Goal: Task Accomplishment & Management: Manage account settings

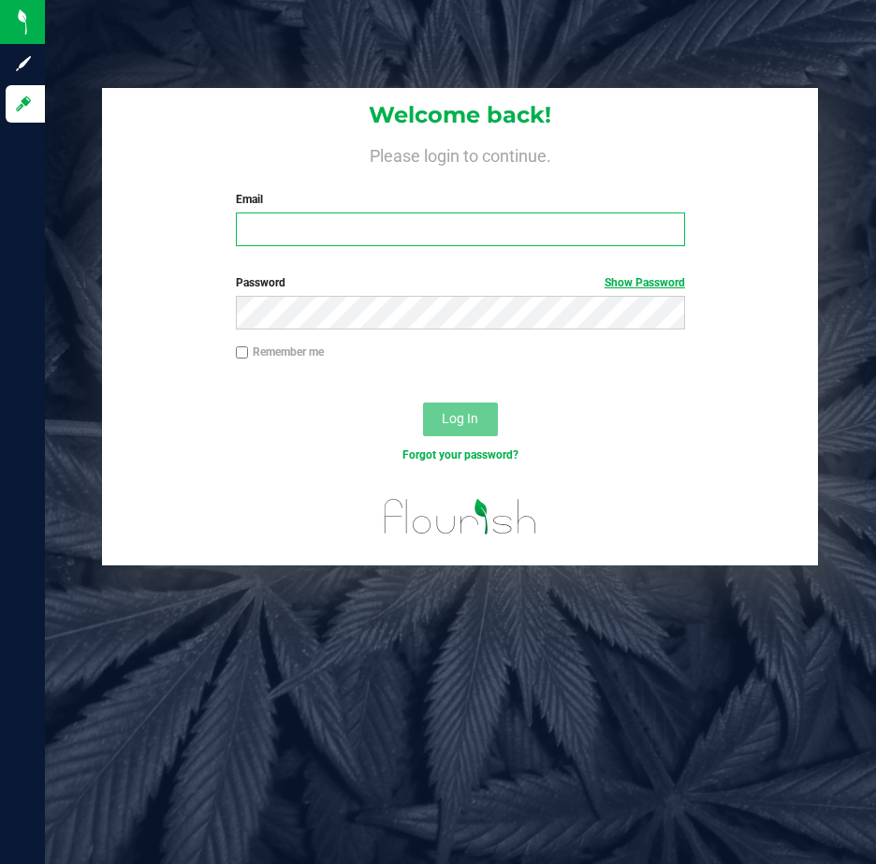
type input "jgibbs@slatercenter.com"
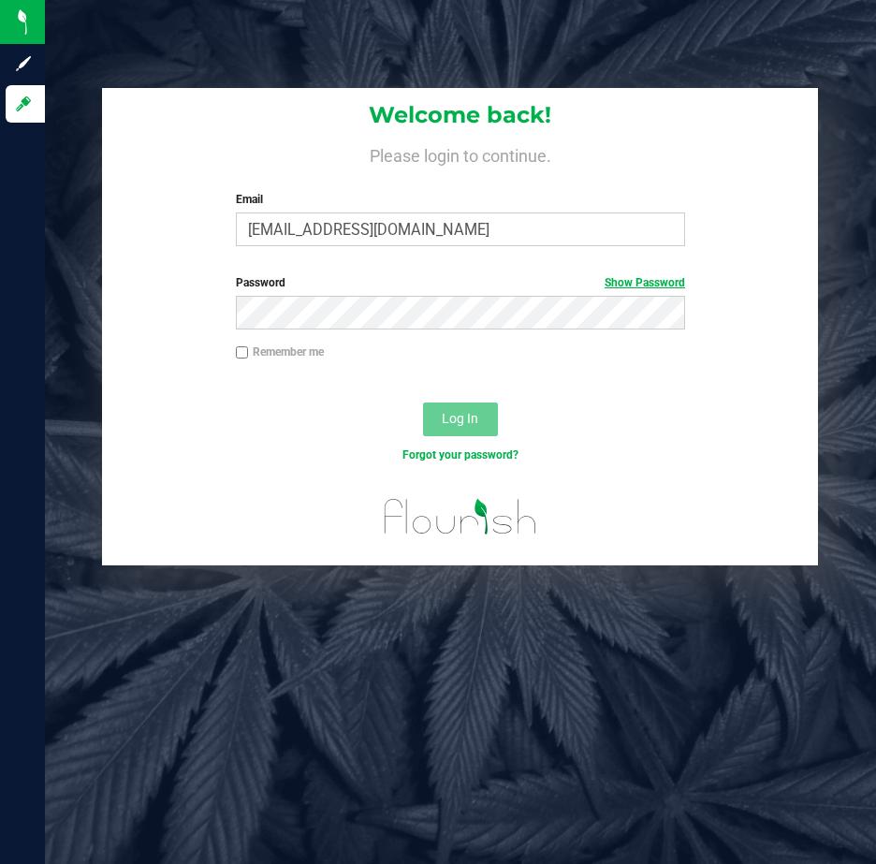
click at [625, 283] on link "Show Password" at bounding box center [645, 282] width 80 height 13
click at [638, 283] on link "Hide Password" at bounding box center [647, 282] width 75 height 13
click at [458, 414] on span "Log In" at bounding box center [460, 418] width 36 height 15
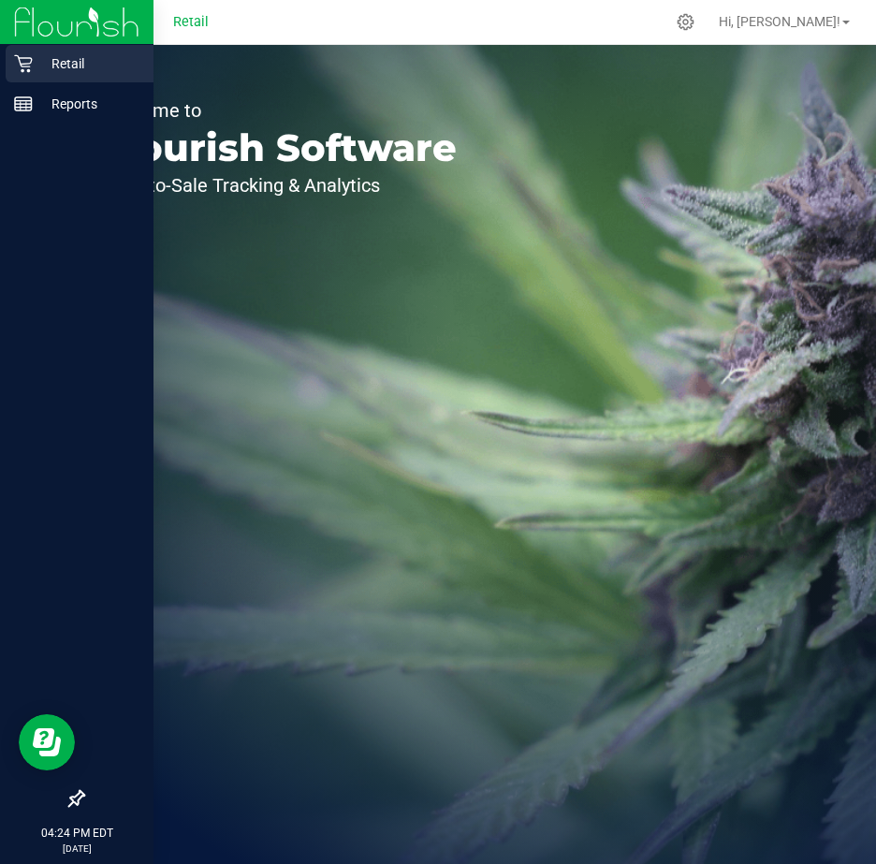
drag, startPoint x: 49, startPoint y: 63, endPoint x: 105, endPoint y: 60, distance: 56.2
click at [49, 63] on p "Retail" at bounding box center [89, 63] width 112 height 22
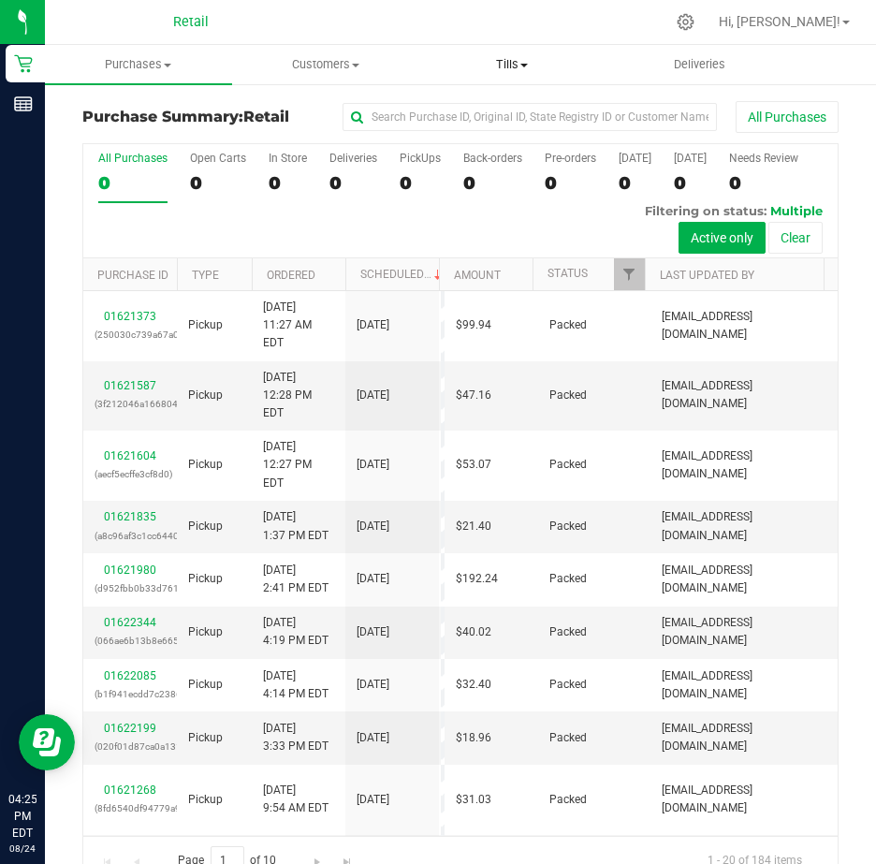
click at [518, 64] on span "Tills" at bounding box center [512, 64] width 185 height 17
click at [487, 109] on span "Manage tills" at bounding box center [482, 113] width 126 height 16
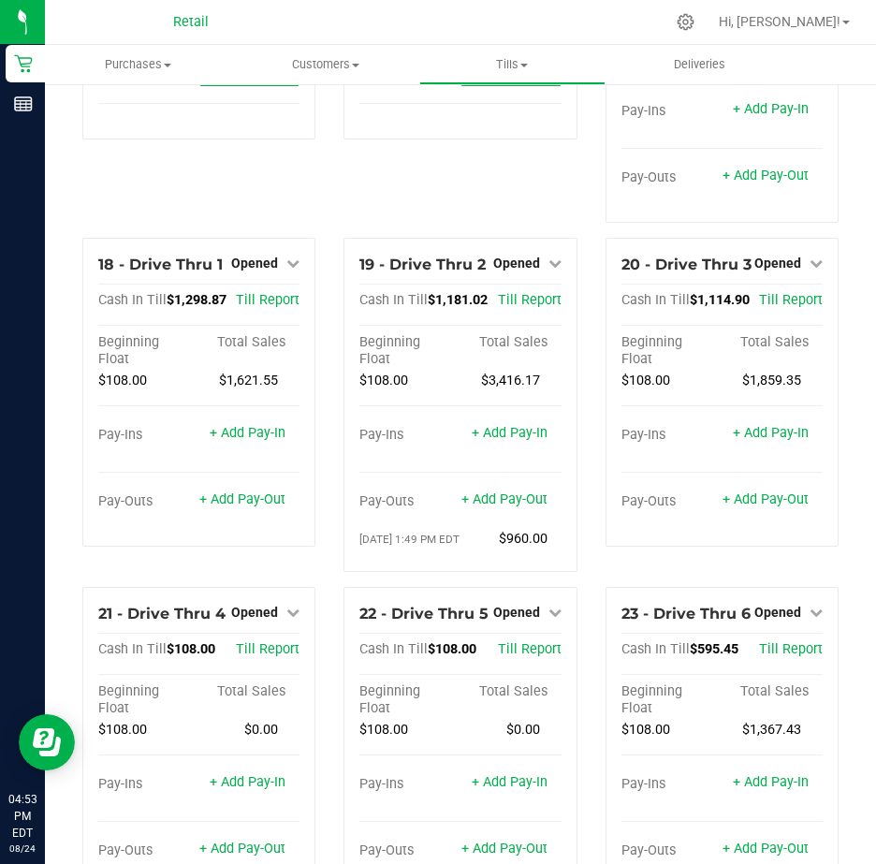
scroll to position [1778, 0]
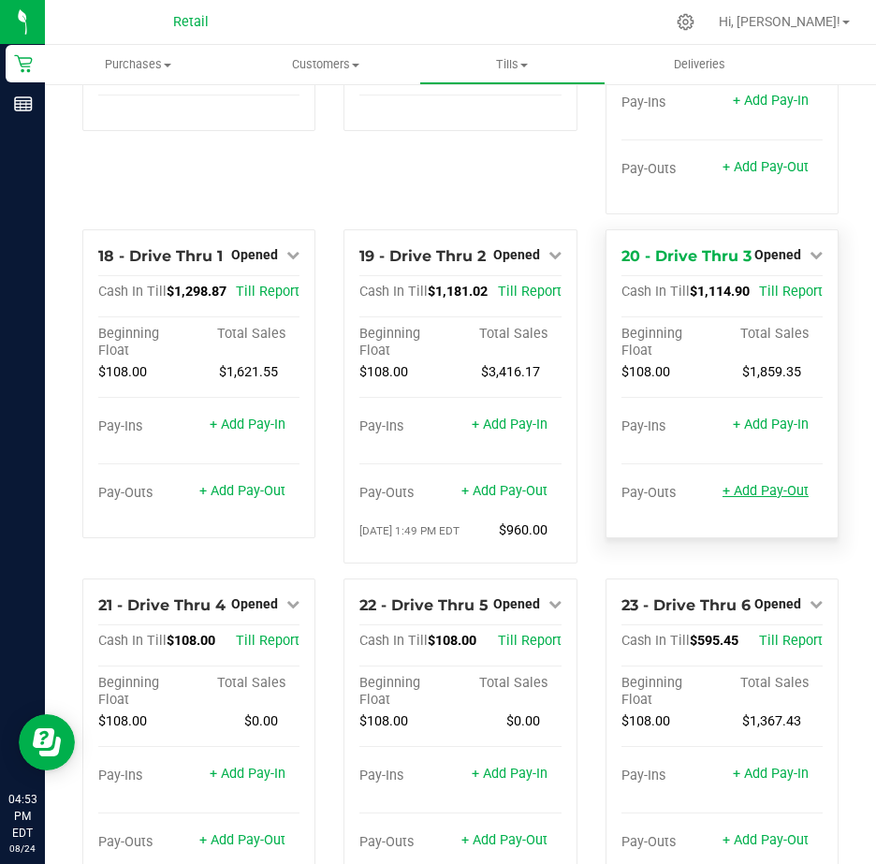
click at [741, 499] on link "+ Add Pay-Out" at bounding box center [765, 491] width 86 height 16
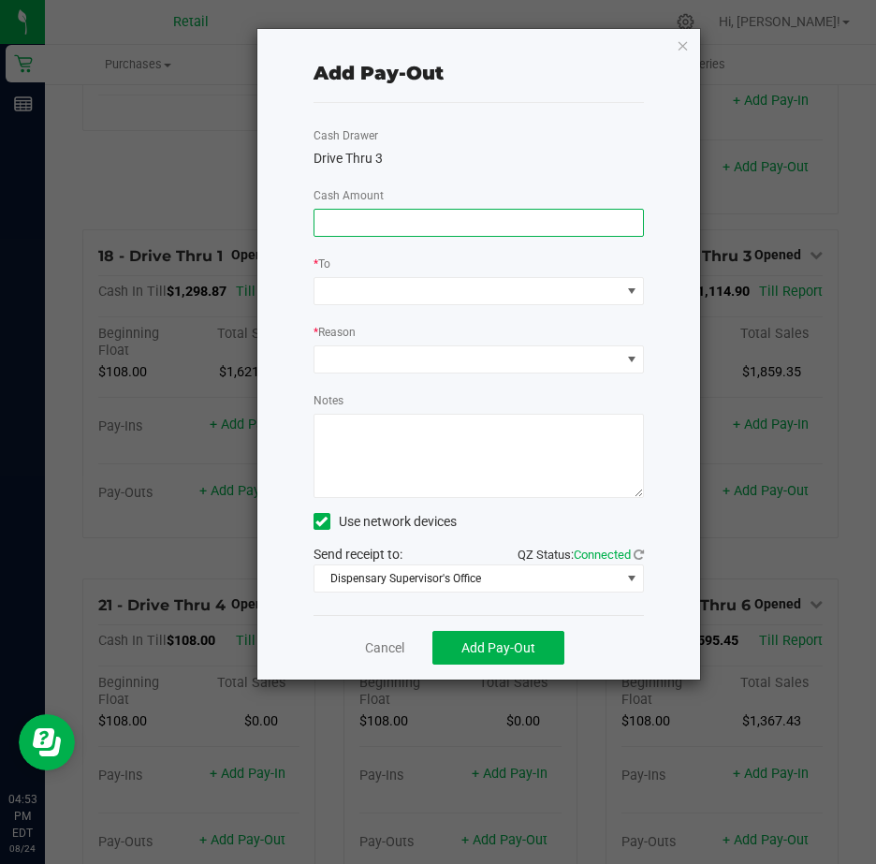
click at [377, 219] on input at bounding box center [478, 223] width 329 height 26
type input "$920.00"
click at [634, 292] on span at bounding box center [631, 291] width 15 height 15
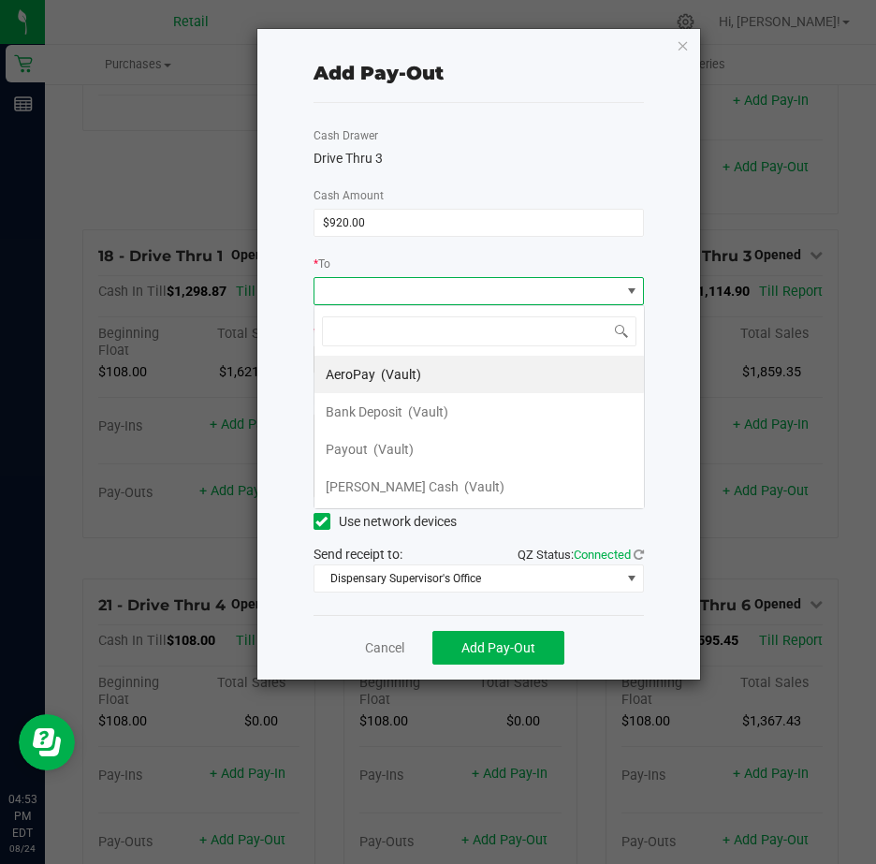
scroll to position [28, 330]
click at [373, 447] on span "(Vault)" at bounding box center [393, 449] width 40 height 15
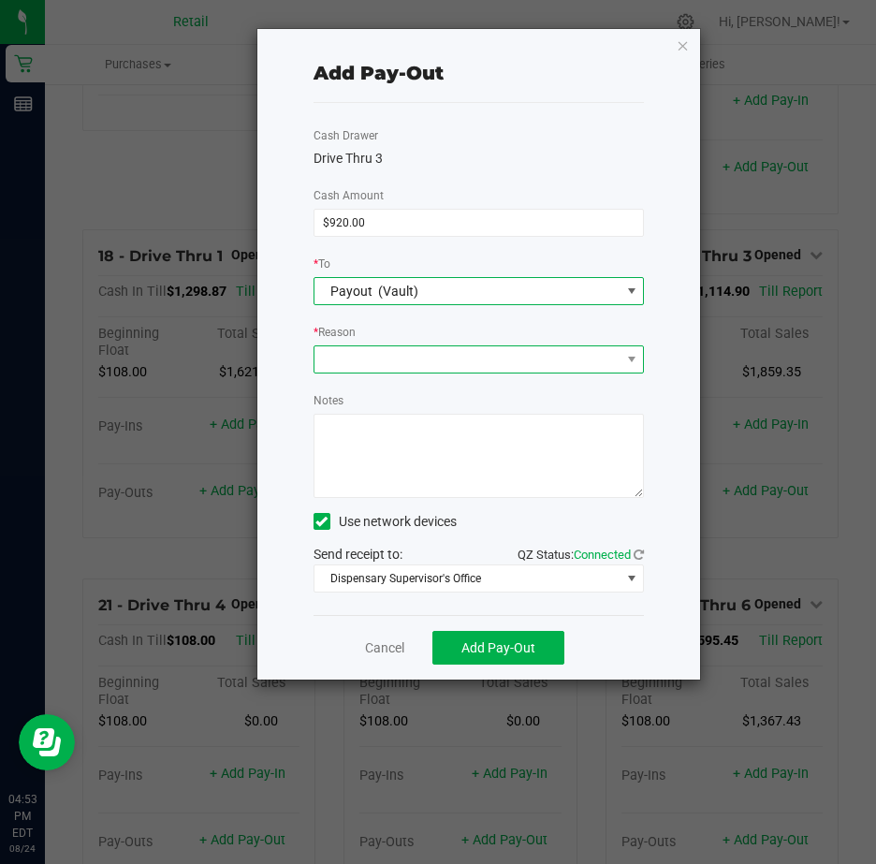
click at [345, 360] on span at bounding box center [467, 359] width 306 height 26
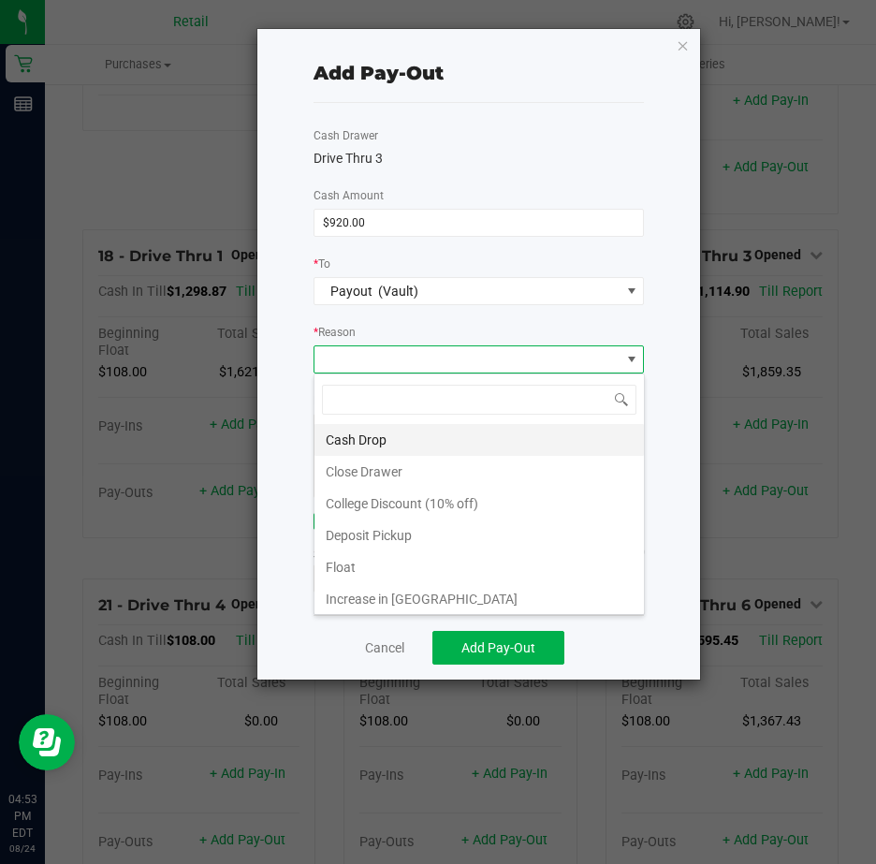
click at [370, 430] on li "Cash Drop" at bounding box center [478, 440] width 329 height 32
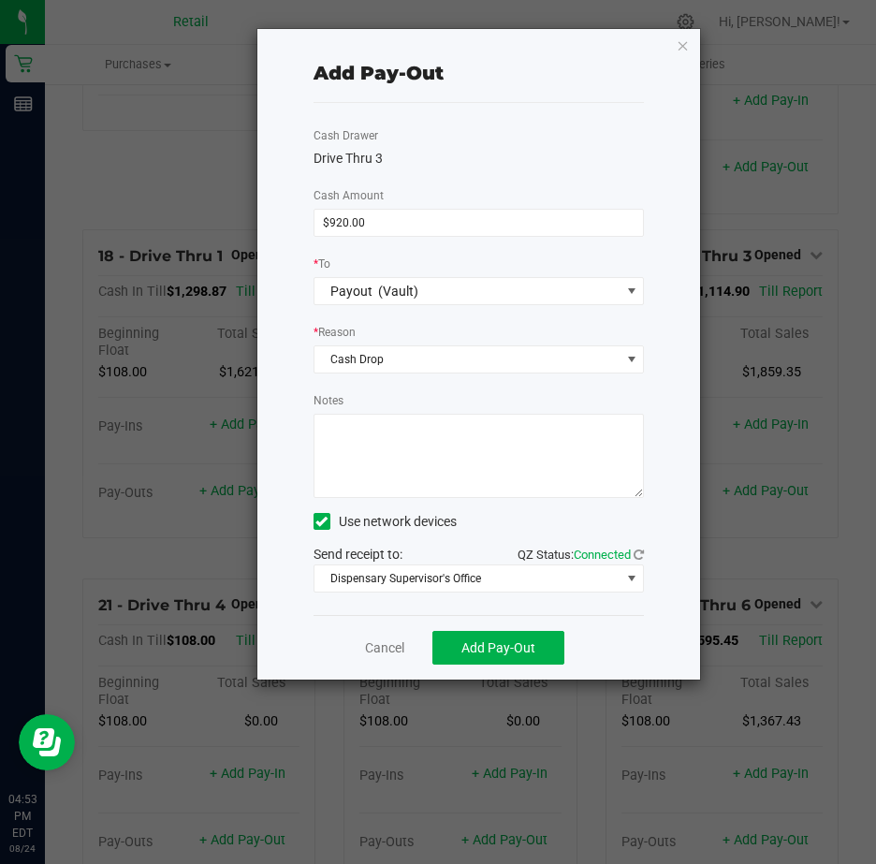
click at [342, 435] on textarea "Notes" at bounding box center [478, 456] width 331 height 84
type textarea "JG"
drag, startPoint x: 321, startPoint y: 516, endPoint x: 331, endPoint y: 521, distance: 11.7
click at [321, 521] on icon at bounding box center [321, 521] width 12 height 0
click at [0, 0] on input "Use network devices" at bounding box center [0, 0] width 0 height 0
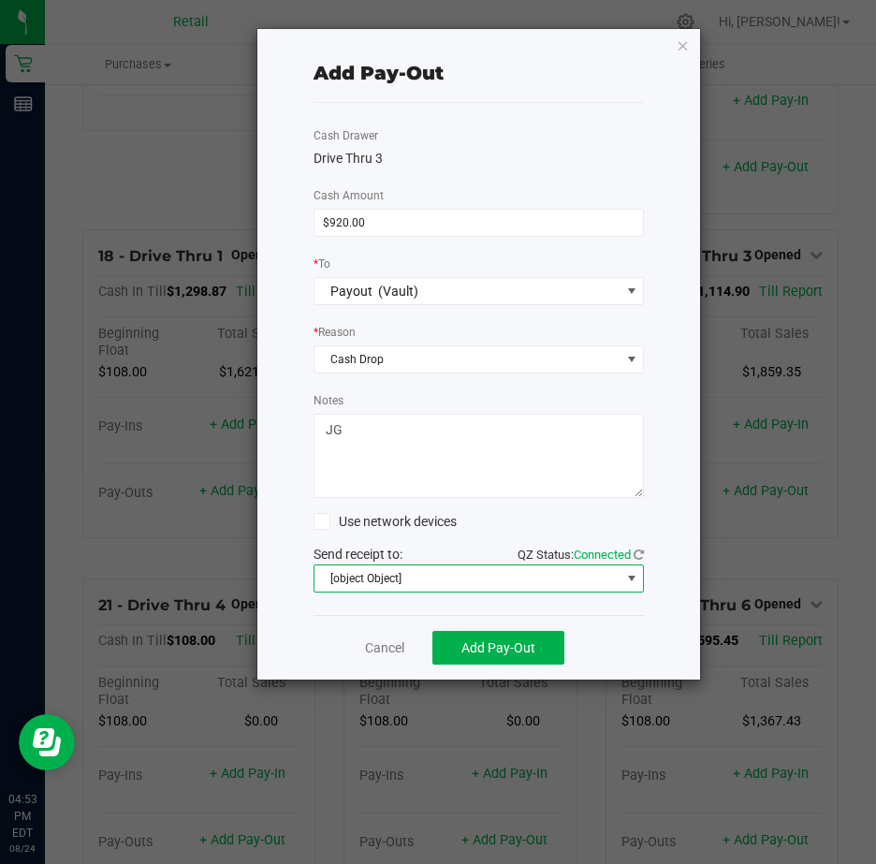
click at [633, 577] on span at bounding box center [631, 578] width 15 height 15
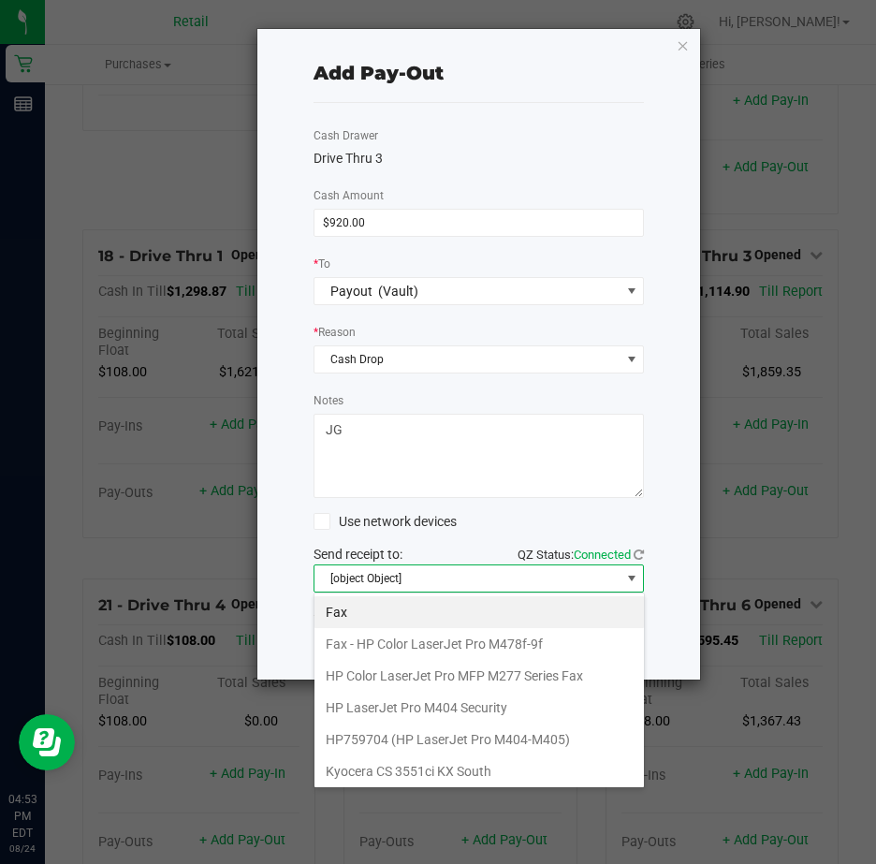
scroll to position [290, 0]
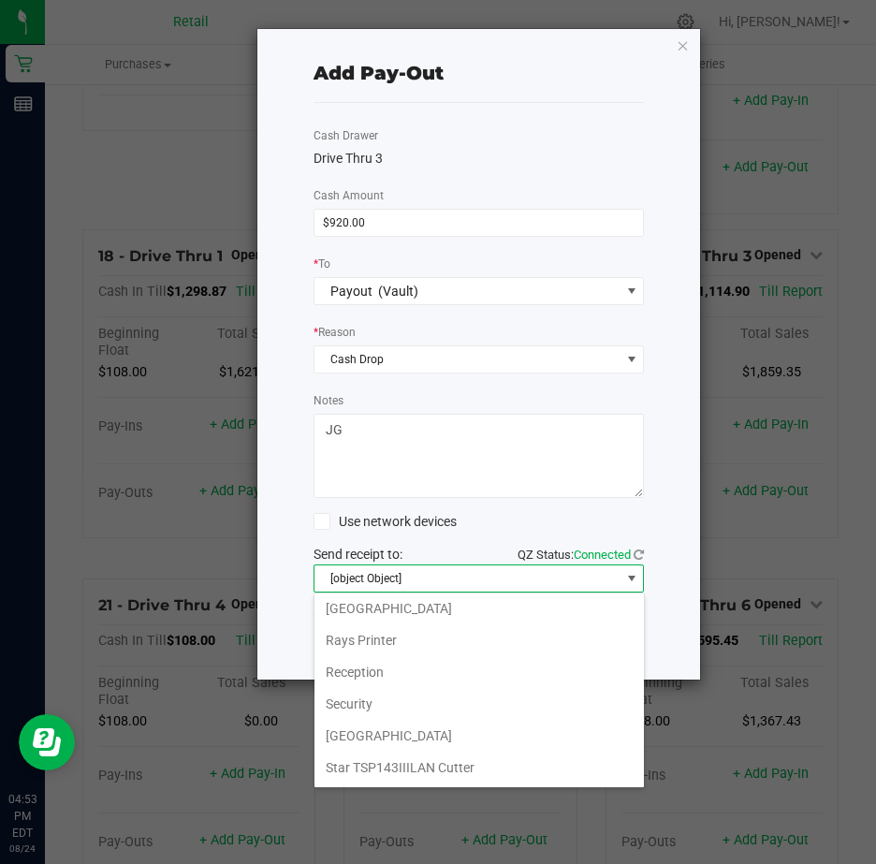
drag, startPoint x: 469, startPoint y: 768, endPoint x: 470, endPoint y: 752, distance: 15.9
click at [466, 768] on Cutter "Star TSP143IIILAN Cutter" at bounding box center [478, 767] width 329 height 32
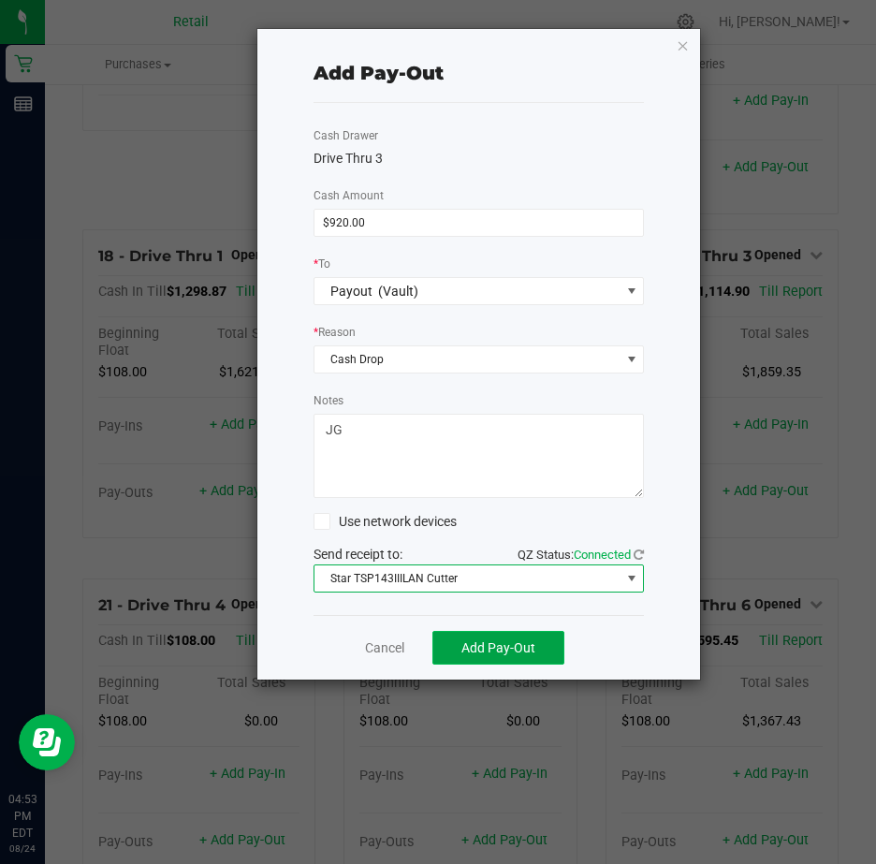
click at [500, 647] on span "Add Pay-Out" at bounding box center [498, 647] width 74 height 15
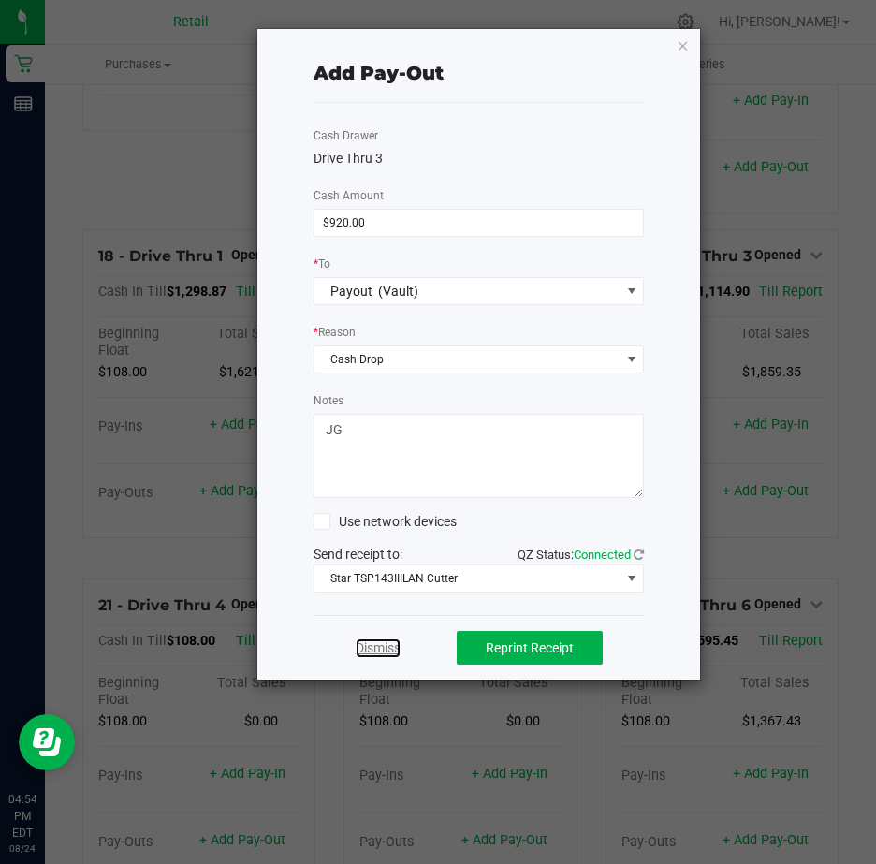
click at [370, 646] on link "Dismiss" at bounding box center [378, 648] width 45 height 20
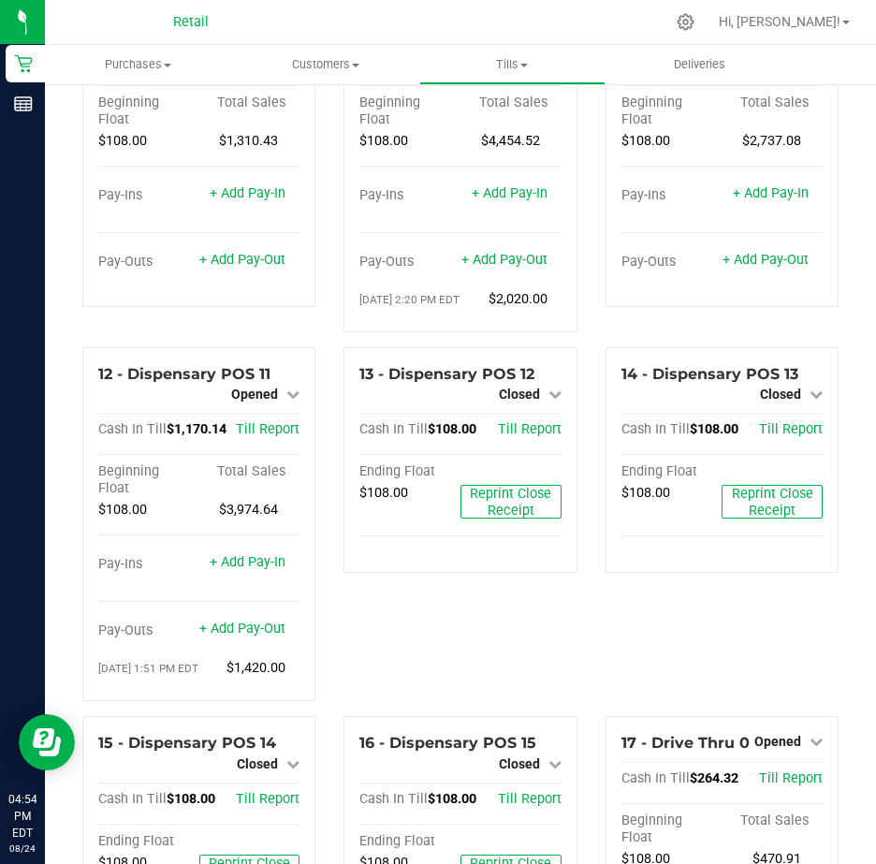
scroll to position [842, 0]
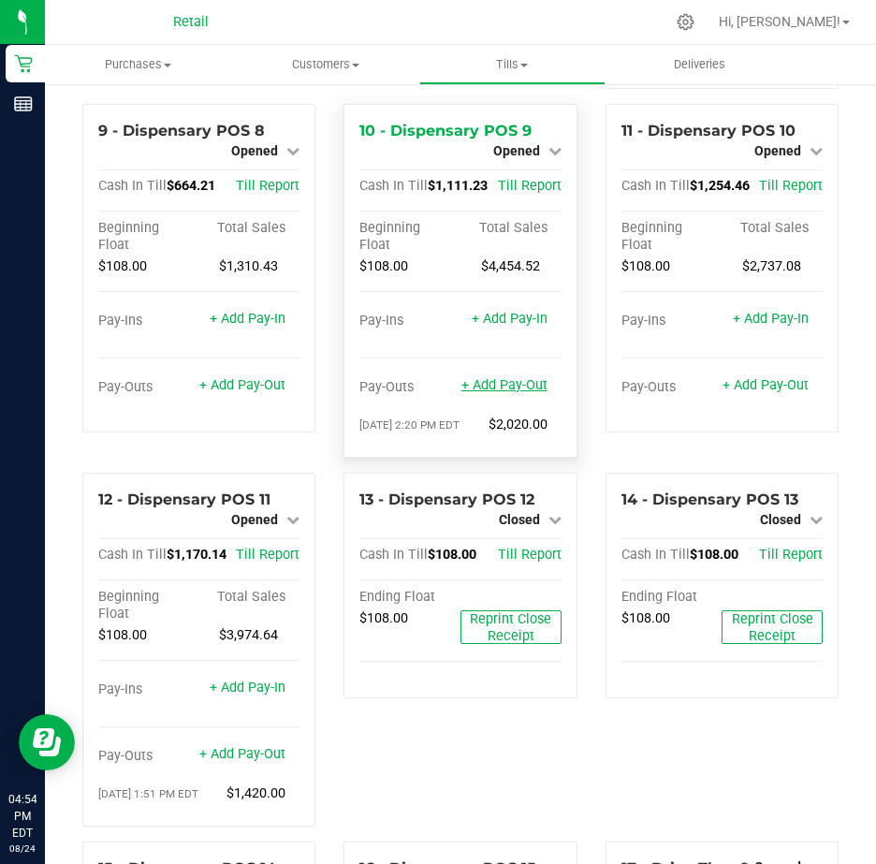
click at [472, 393] on link "+ Add Pay-Out" at bounding box center [504, 385] width 86 height 16
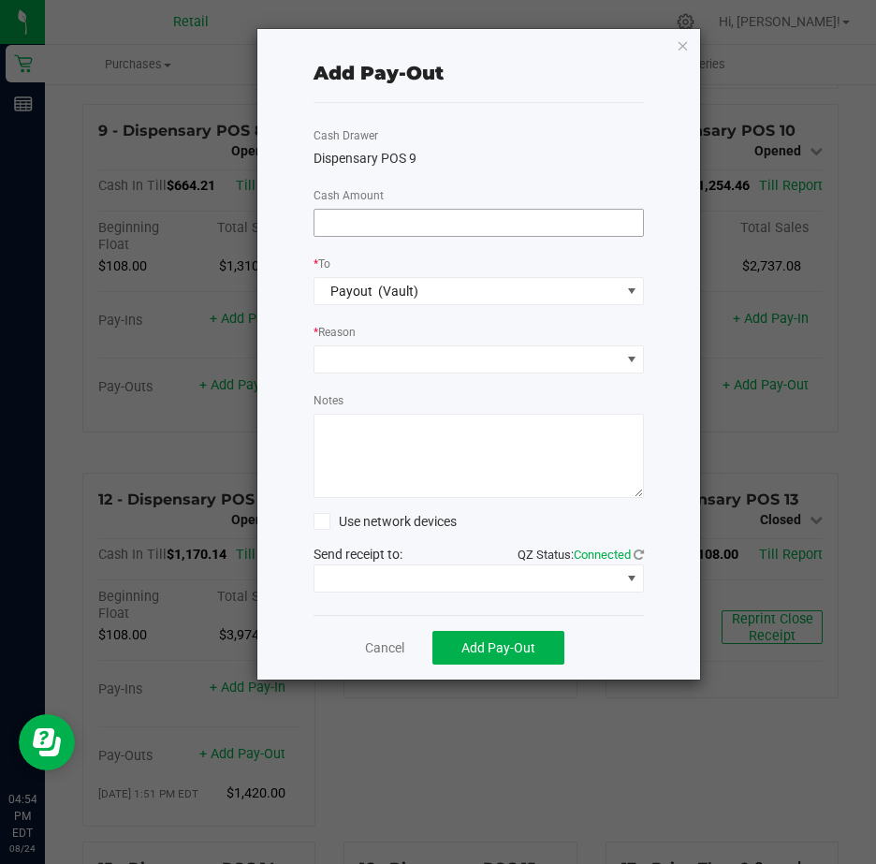
click at [344, 214] on input at bounding box center [478, 223] width 329 height 26
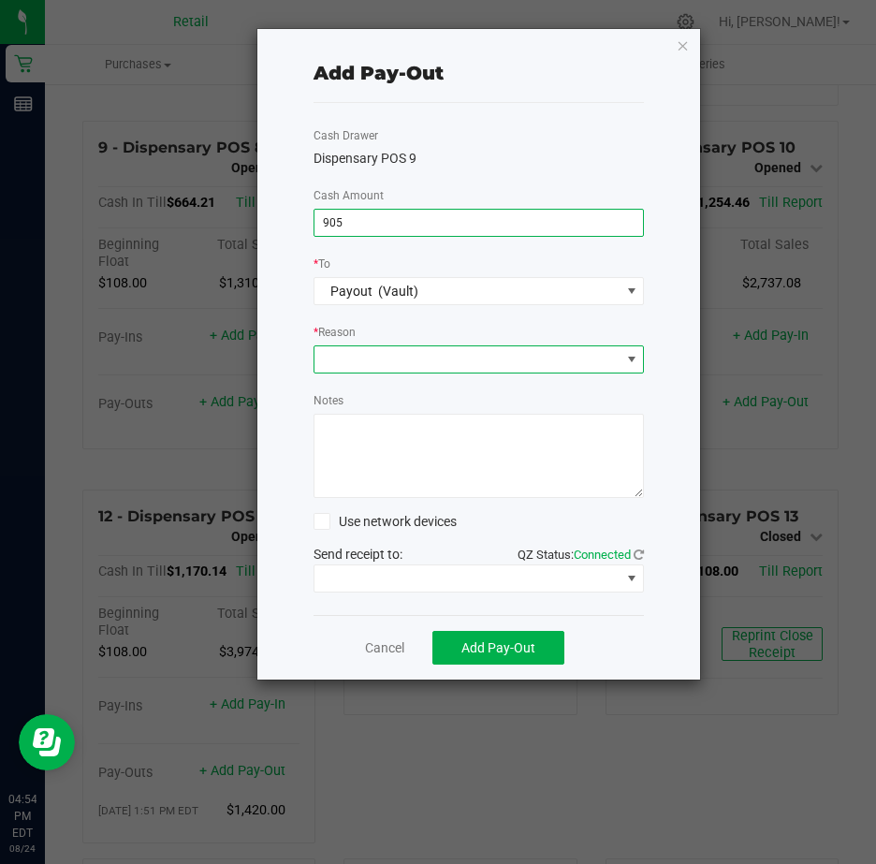
type input "$905.00"
click at [628, 364] on span at bounding box center [631, 359] width 15 height 15
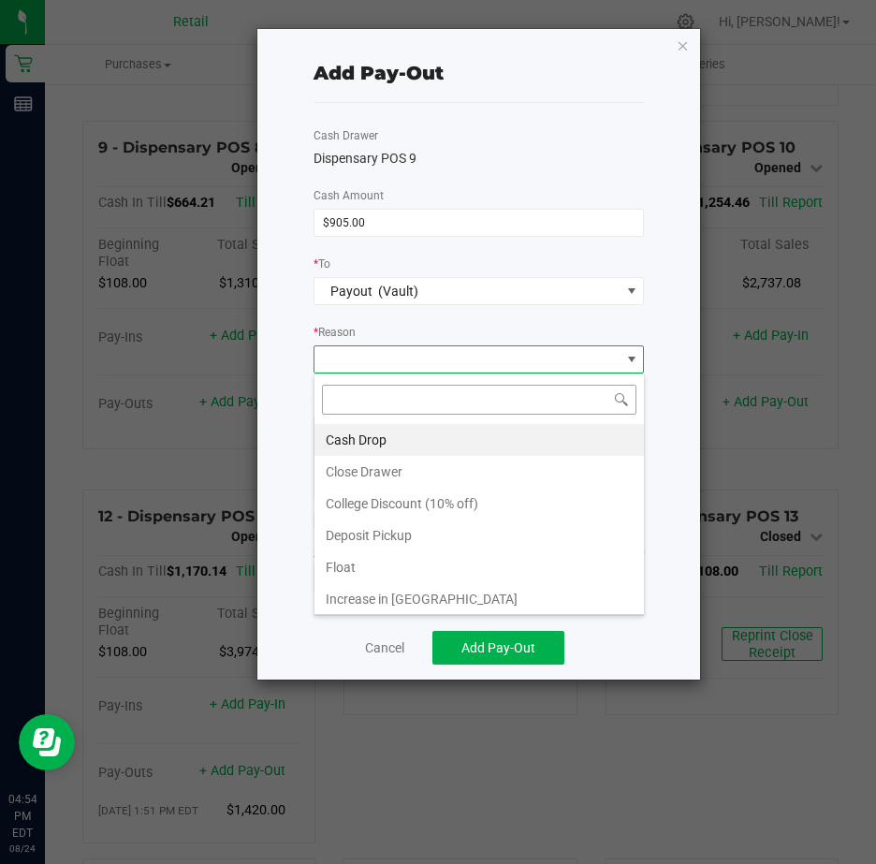
scroll to position [28, 330]
click at [365, 443] on li "Cash Drop" at bounding box center [478, 440] width 329 height 32
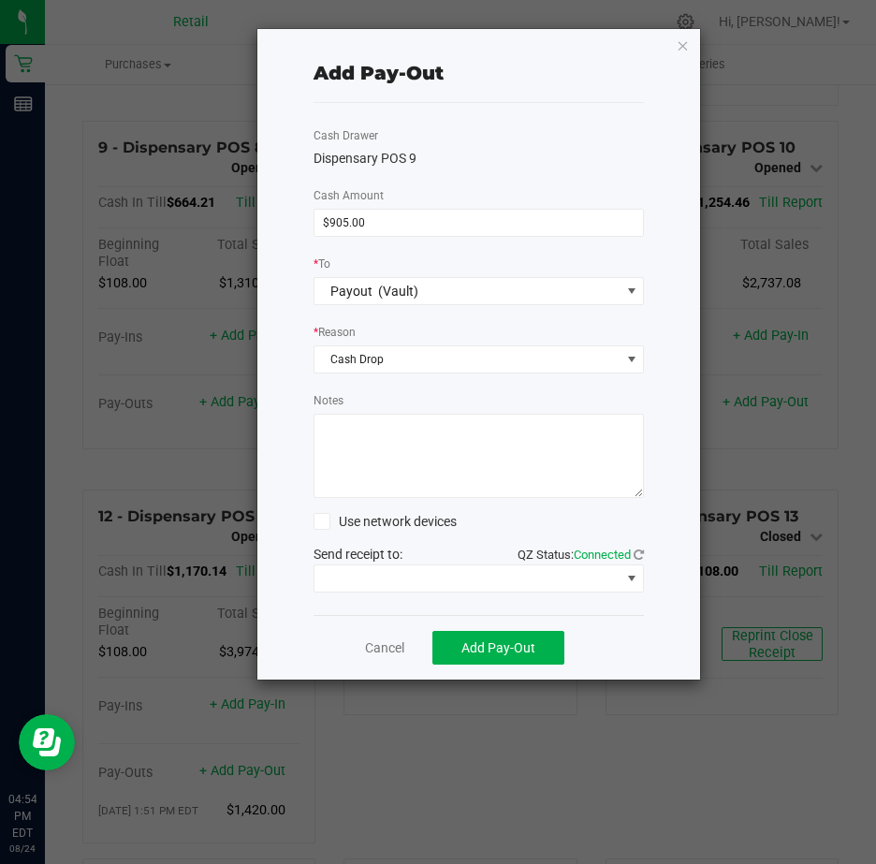
click at [360, 432] on textarea "Notes" at bounding box center [478, 456] width 331 height 84
type textarea "JG"
click at [629, 577] on span at bounding box center [631, 578] width 15 height 15
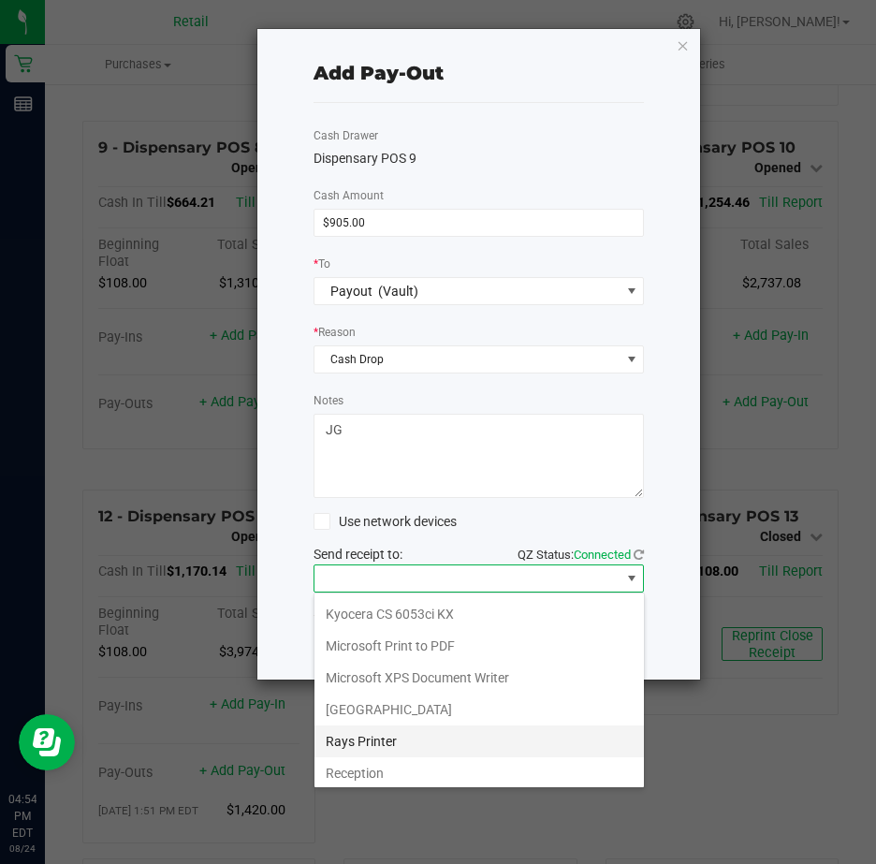
scroll to position [290, 0]
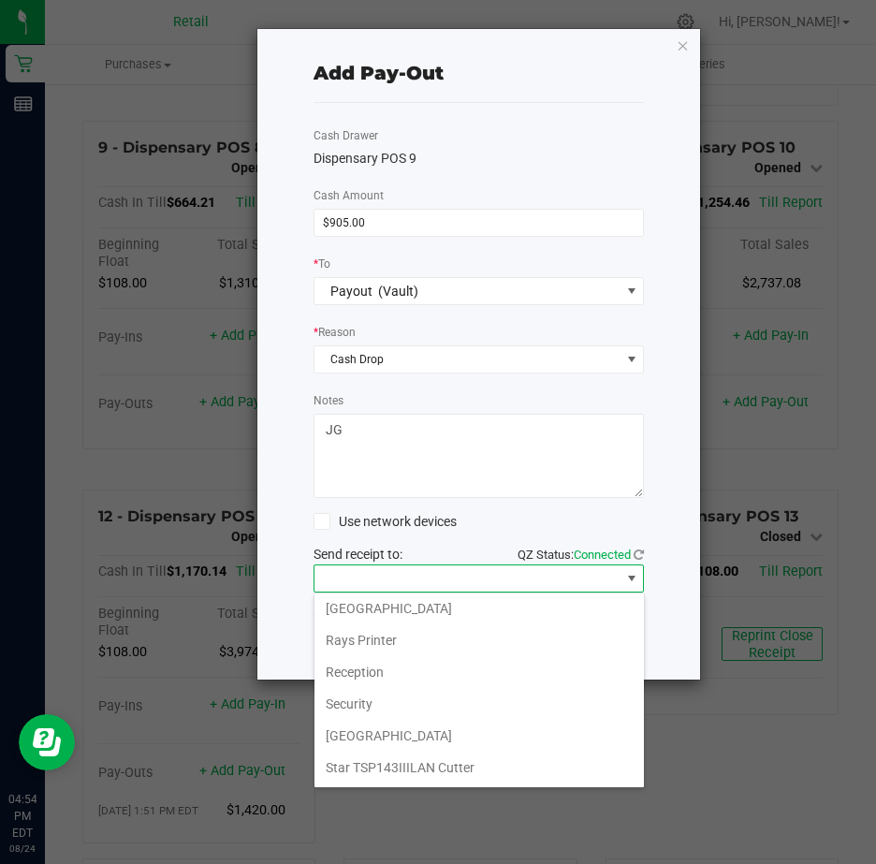
click at [484, 764] on Cutter "Star TSP143IIILAN Cutter" at bounding box center [478, 767] width 329 height 32
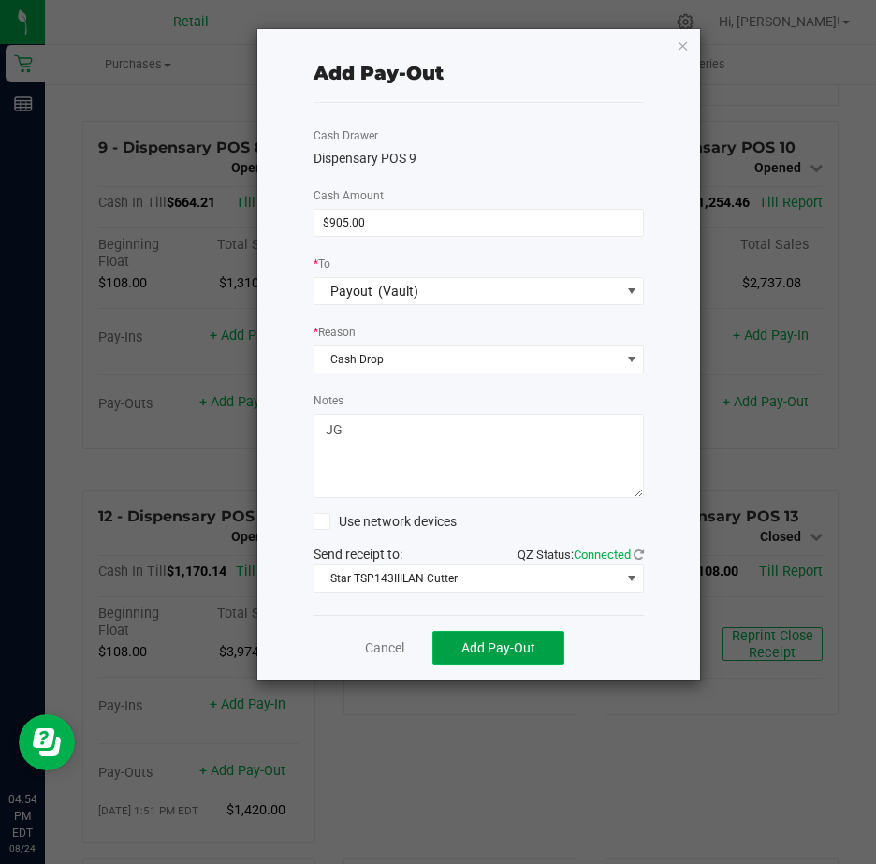
click at [525, 647] on span "Add Pay-Out" at bounding box center [498, 647] width 74 height 15
click at [367, 641] on link "Dismiss" at bounding box center [378, 648] width 45 height 20
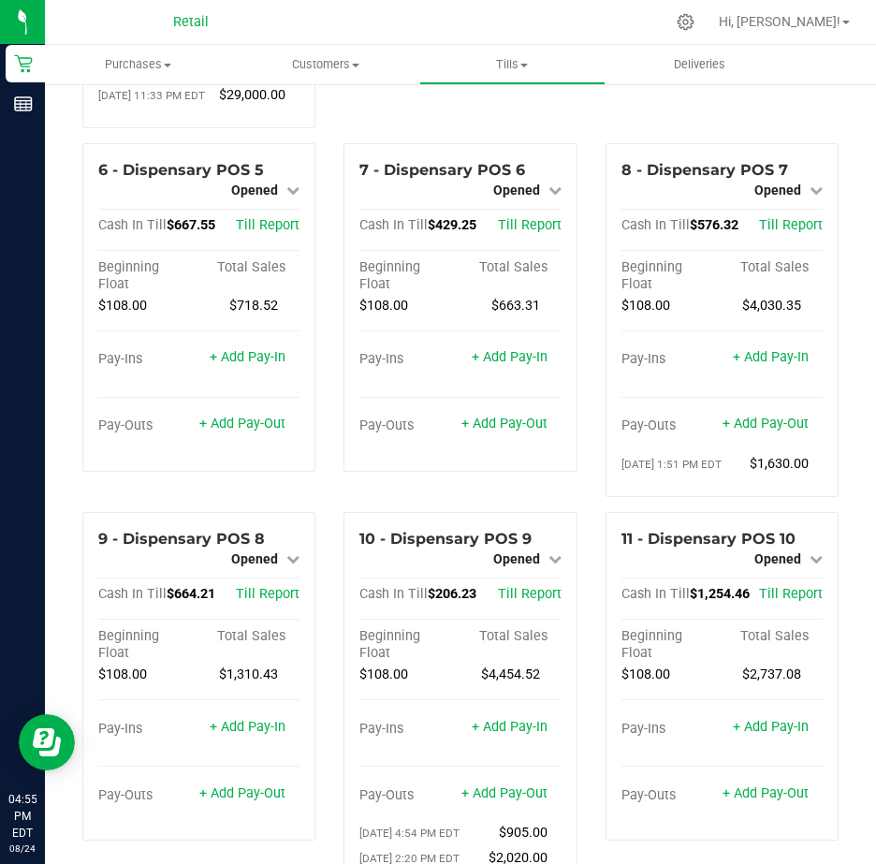
scroll to position [0, 0]
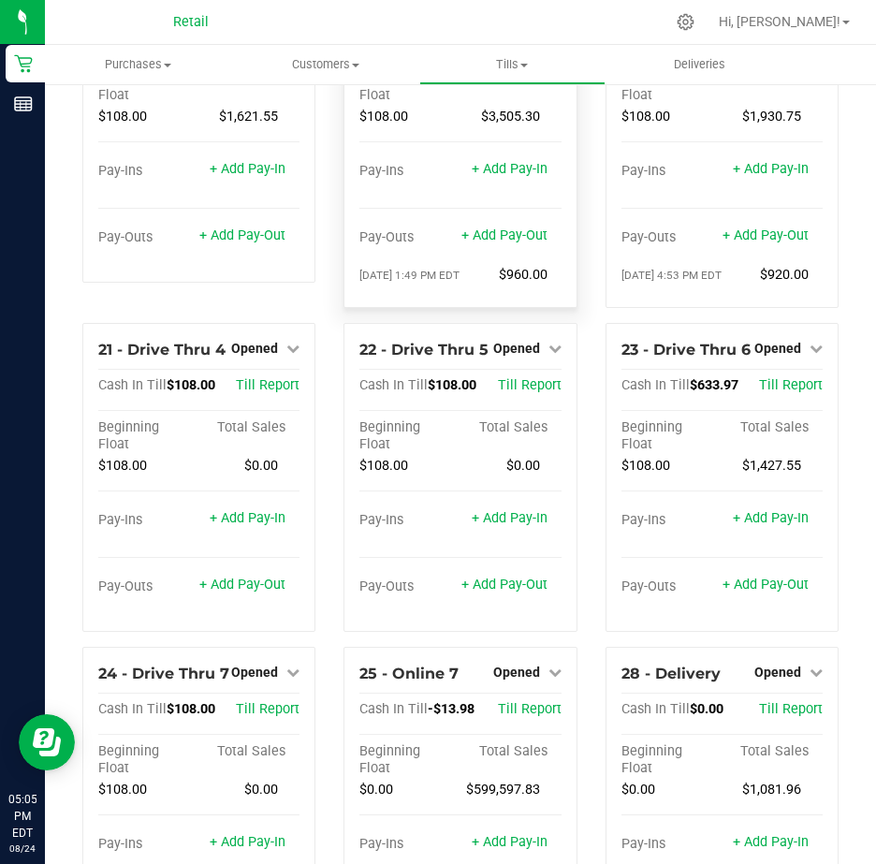
scroll to position [1965, 0]
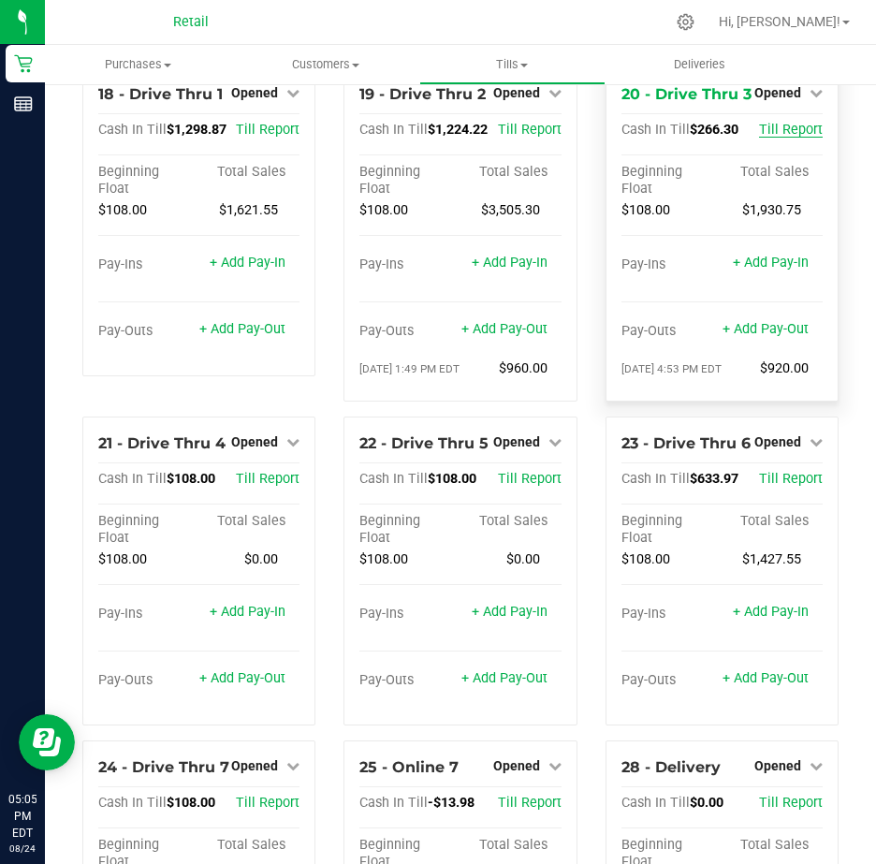
click at [789, 138] on span "Till Report" at bounding box center [791, 130] width 64 height 16
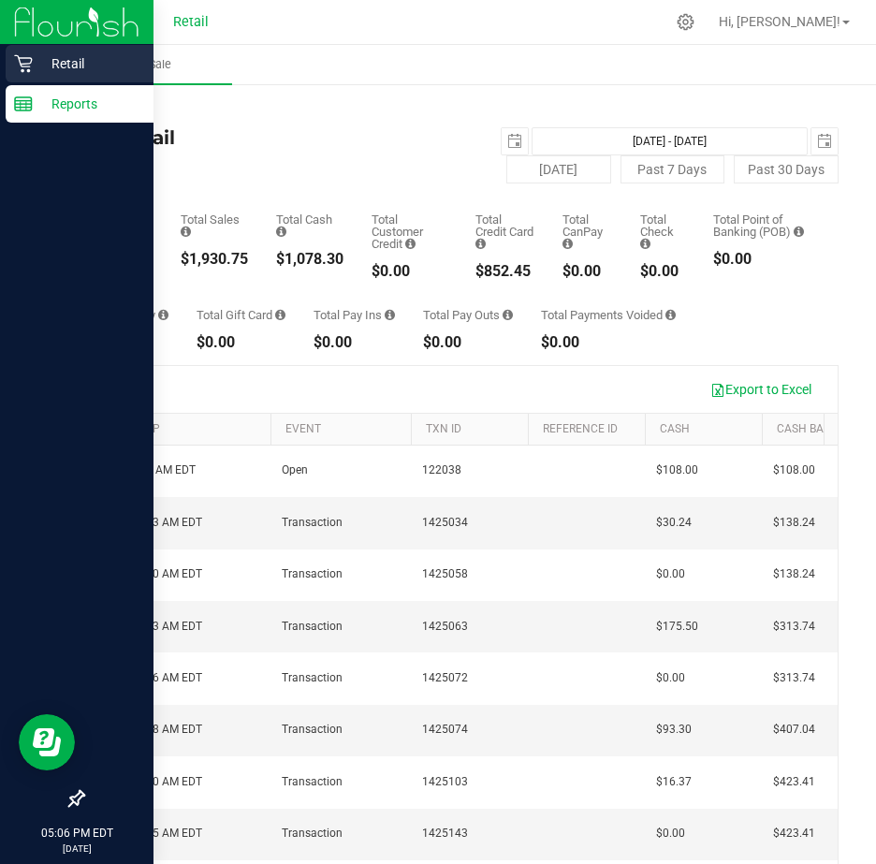
drag, startPoint x: 29, startPoint y: 62, endPoint x: 42, endPoint y: 61, distance: 13.1
click at [29, 62] on icon at bounding box center [23, 63] width 19 height 19
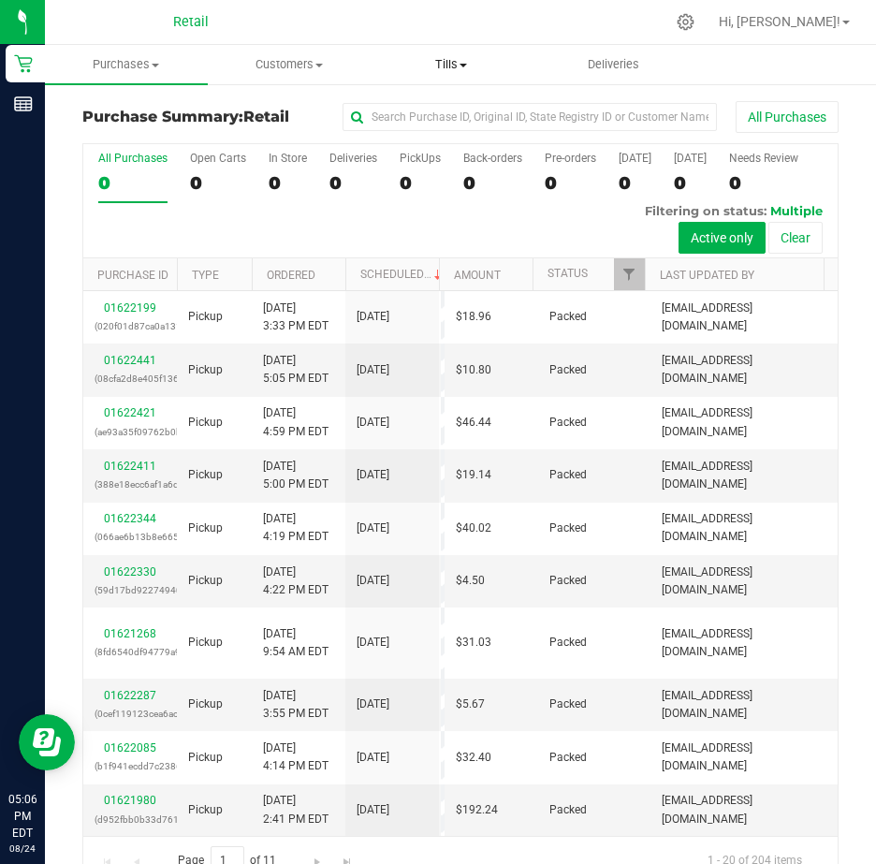
click at [455, 63] on span "Tills" at bounding box center [451, 64] width 161 height 17
click at [453, 109] on span "Manage tills" at bounding box center [433, 113] width 126 height 16
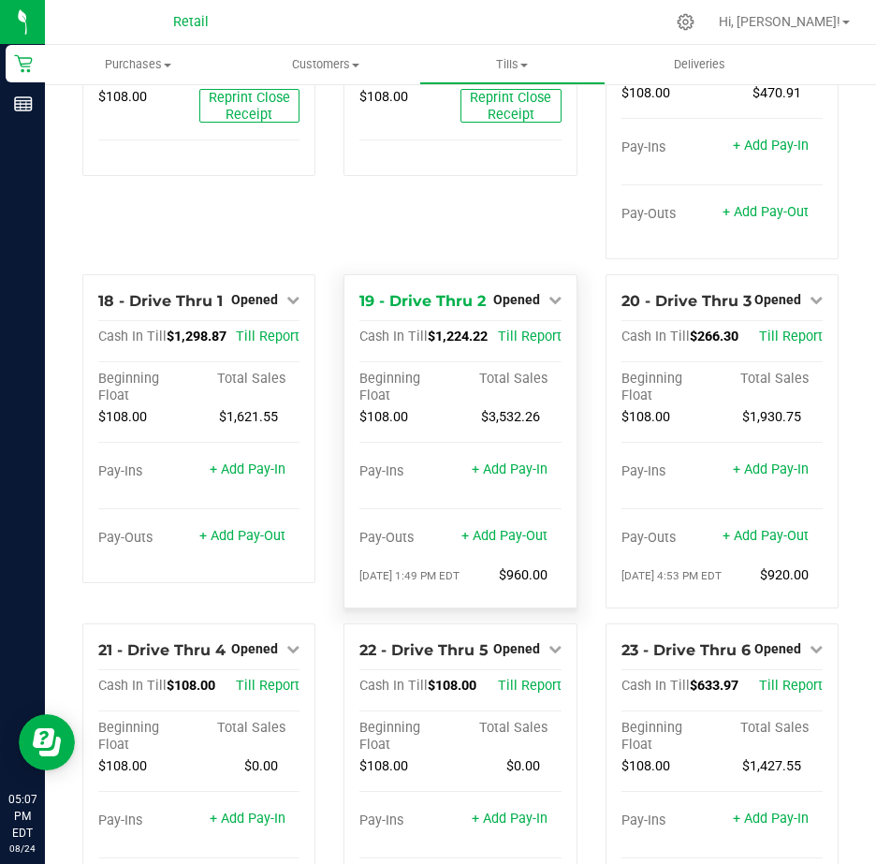
scroll to position [1965, 0]
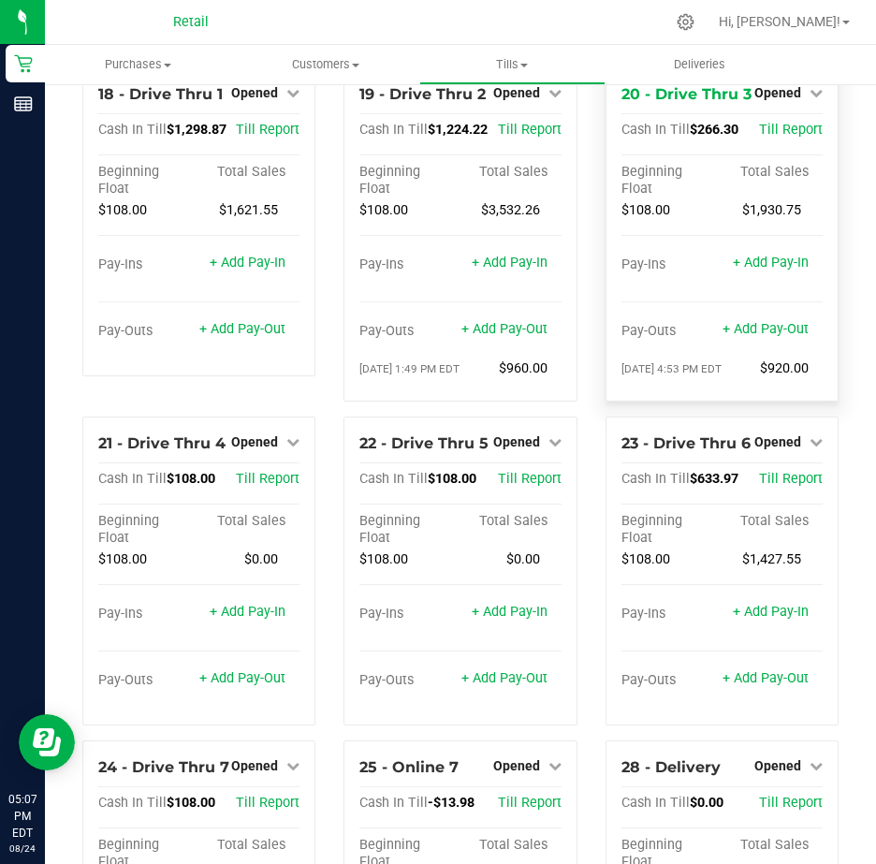
click at [794, 104] on div "Opened" at bounding box center [788, 92] width 68 height 22
click at [809, 99] on icon at bounding box center [815, 92] width 13 height 13
click at [781, 138] on link "Close Till" at bounding box center [779, 131] width 51 height 15
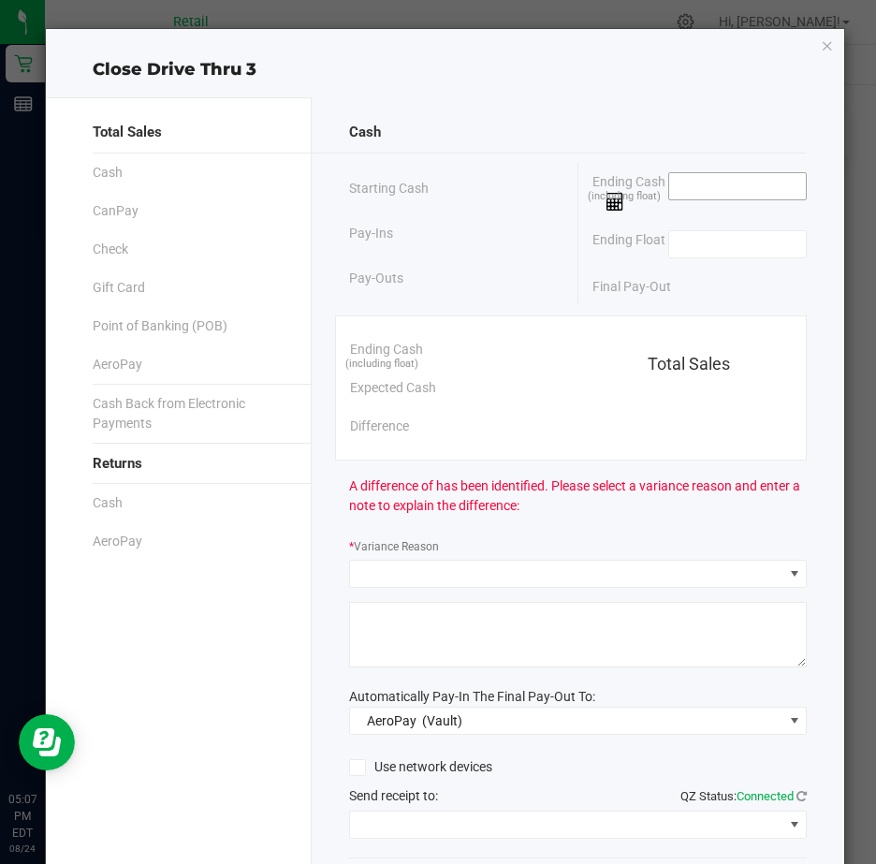
click at [688, 185] on input at bounding box center [738, 186] width 138 height 26
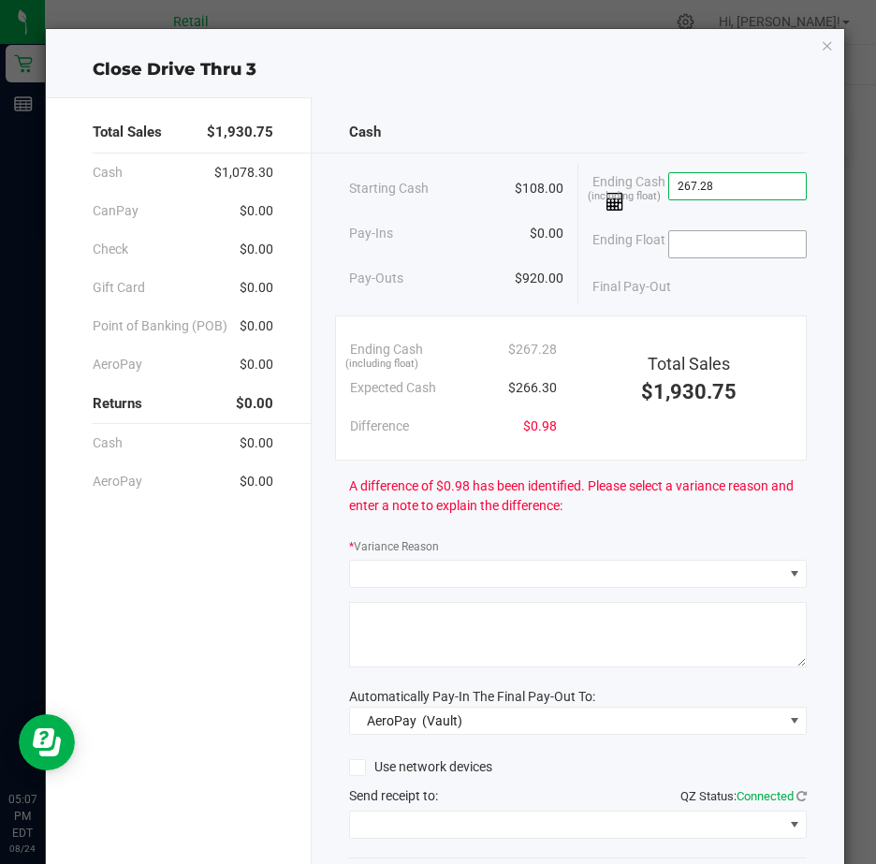
type input "$267.28"
click at [691, 253] on input at bounding box center [738, 244] width 138 height 26
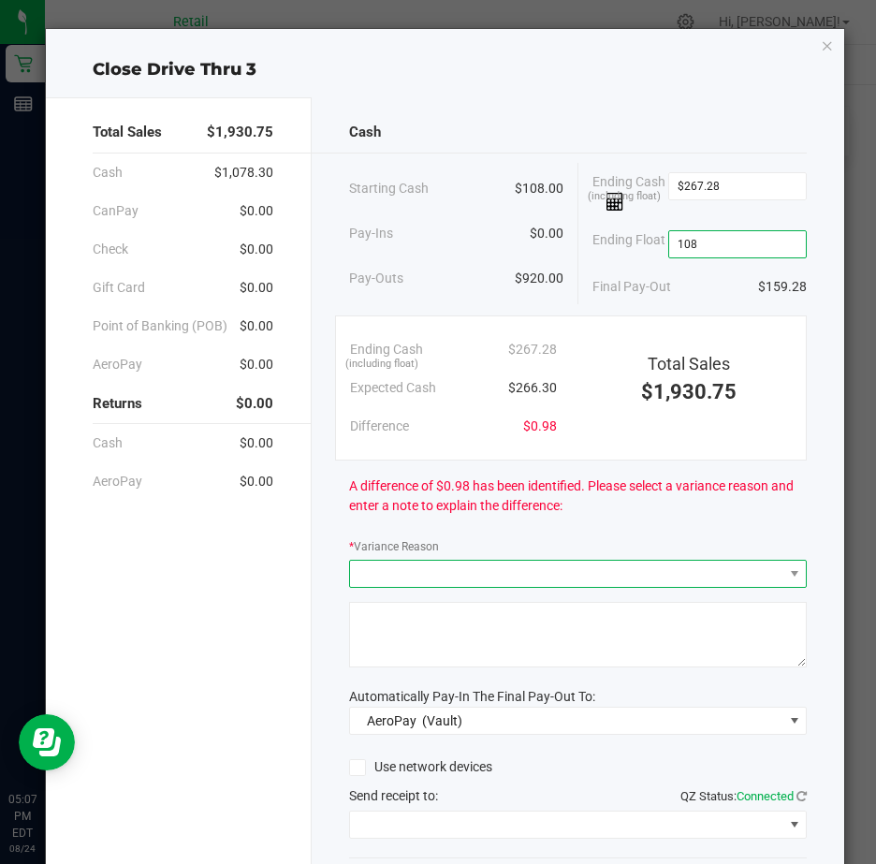
type input "$108.00"
click at [386, 585] on span at bounding box center [566, 574] width 432 height 26
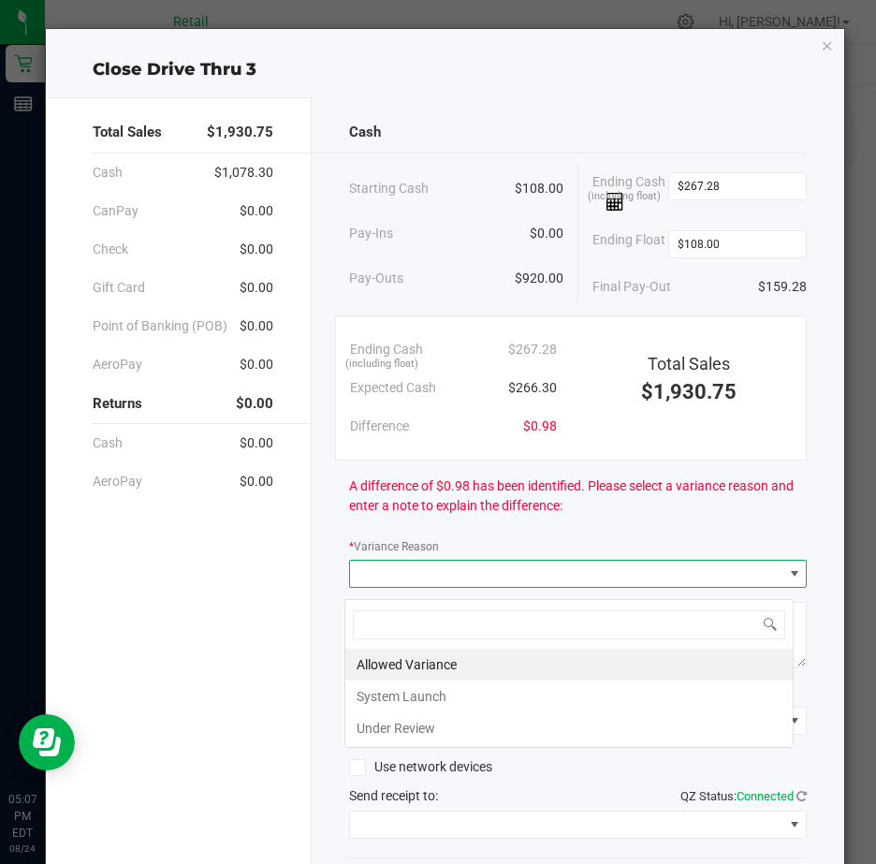
scroll to position [28, 450]
click at [404, 667] on li "Allowed Variance" at bounding box center [568, 664] width 447 height 32
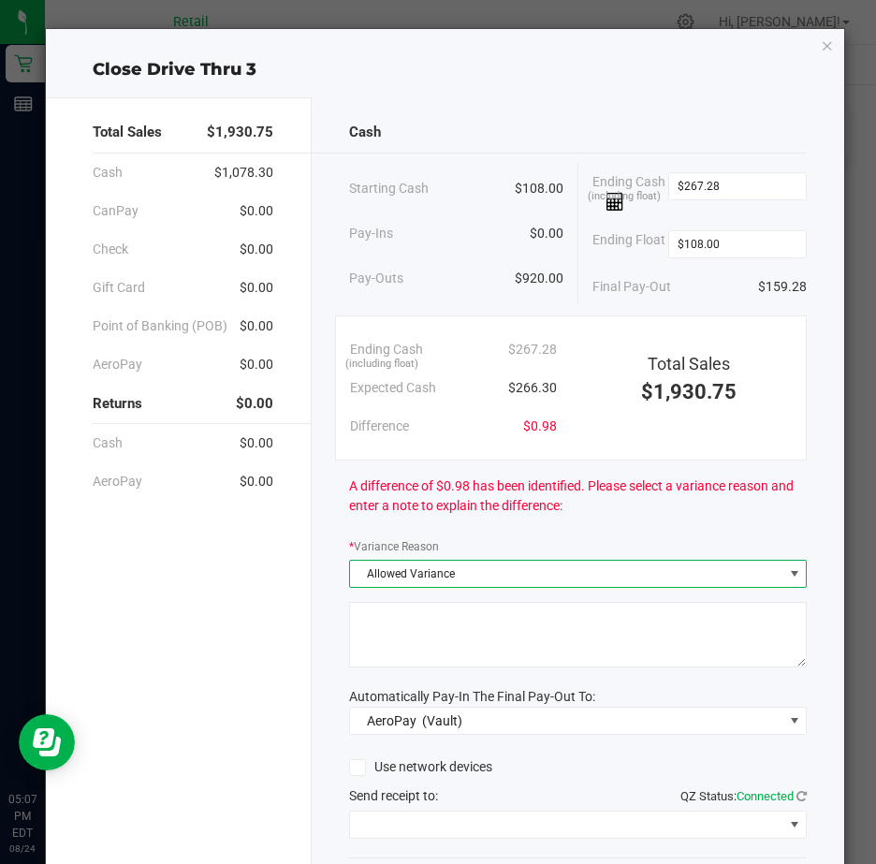
click at [367, 627] on textarea at bounding box center [578, 635] width 458 height 66
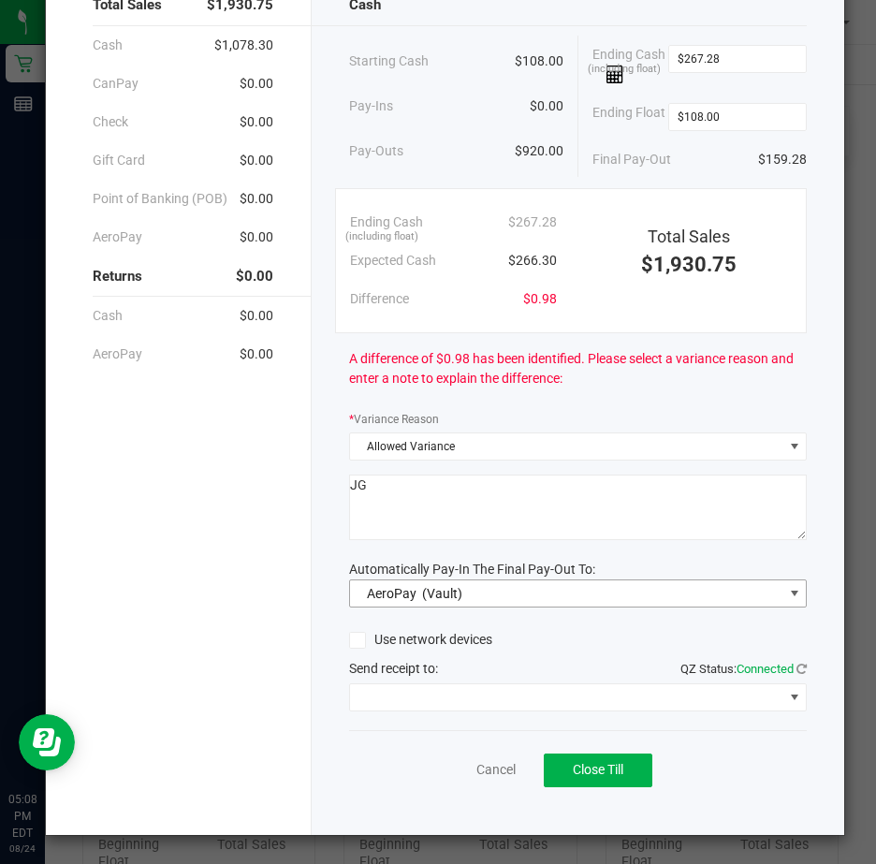
type textarea "JG"
click at [787, 586] on span at bounding box center [794, 593] width 15 height 15
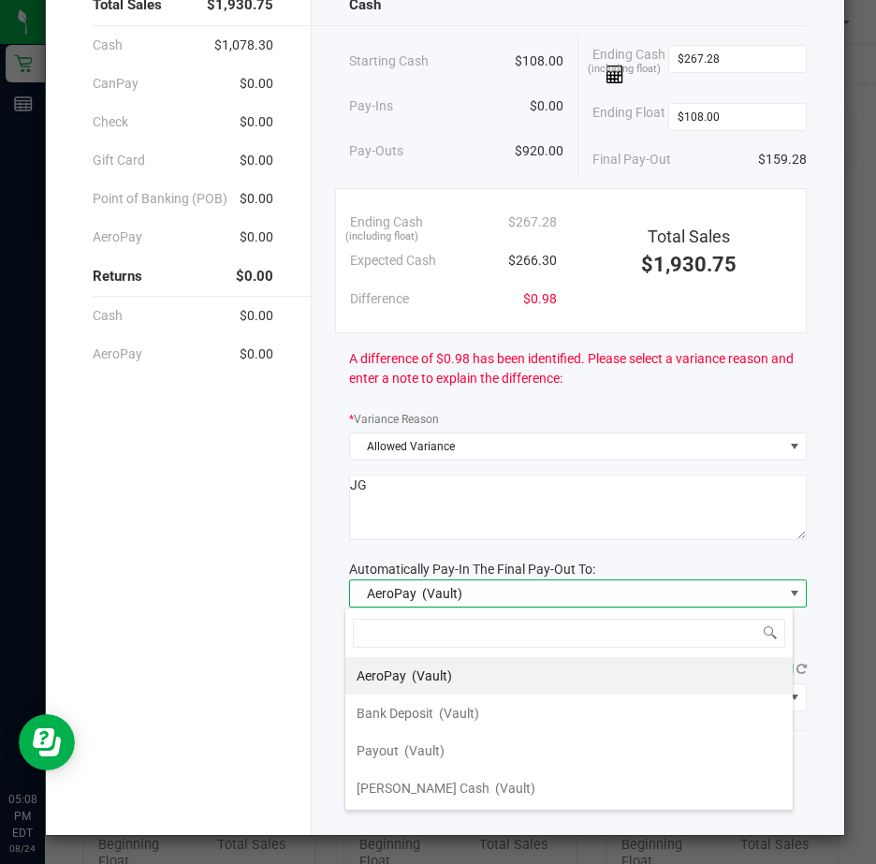
scroll to position [28, 450]
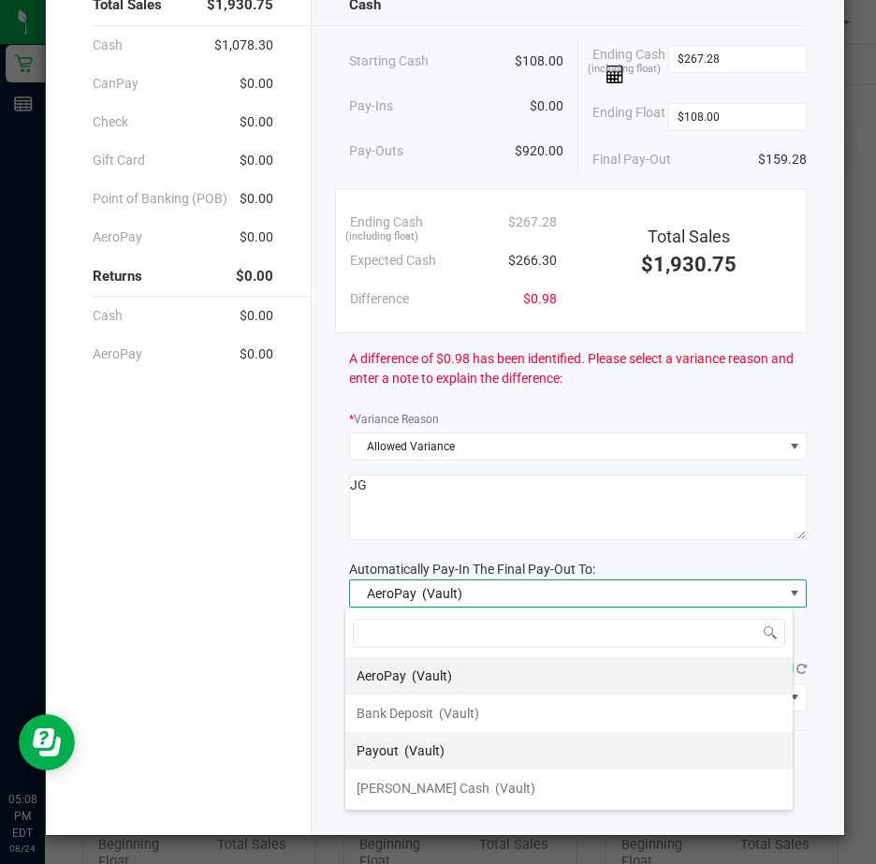
click at [401, 745] on div "Payout (Vault)" at bounding box center [401, 751] width 88 height 34
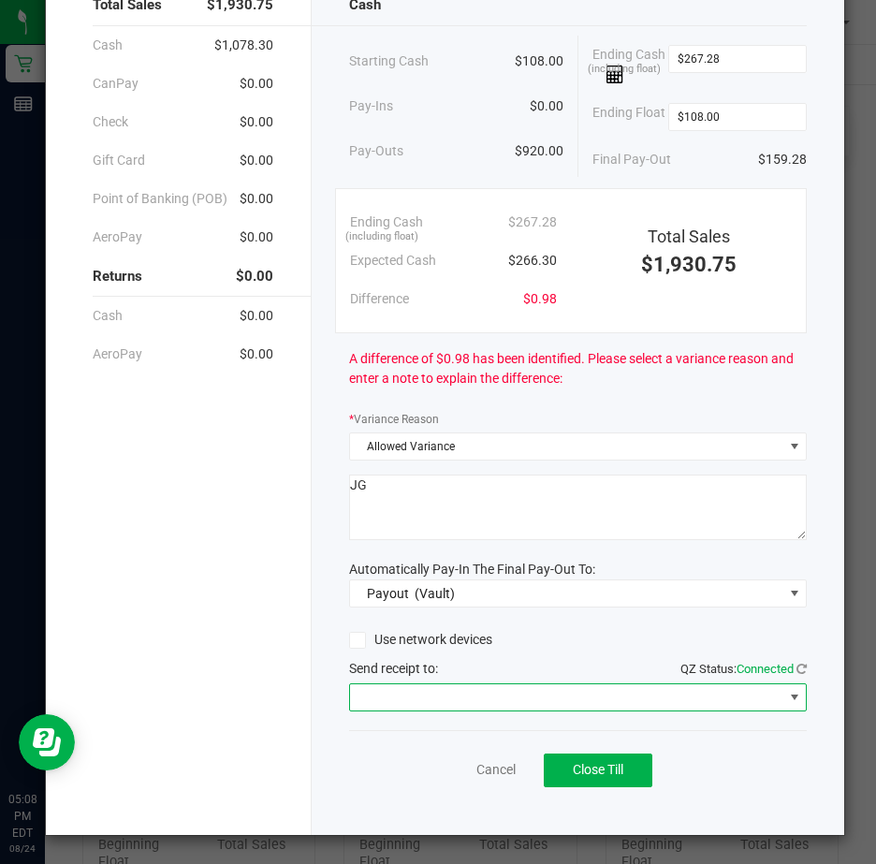
click at [787, 697] on span at bounding box center [794, 697] width 15 height 15
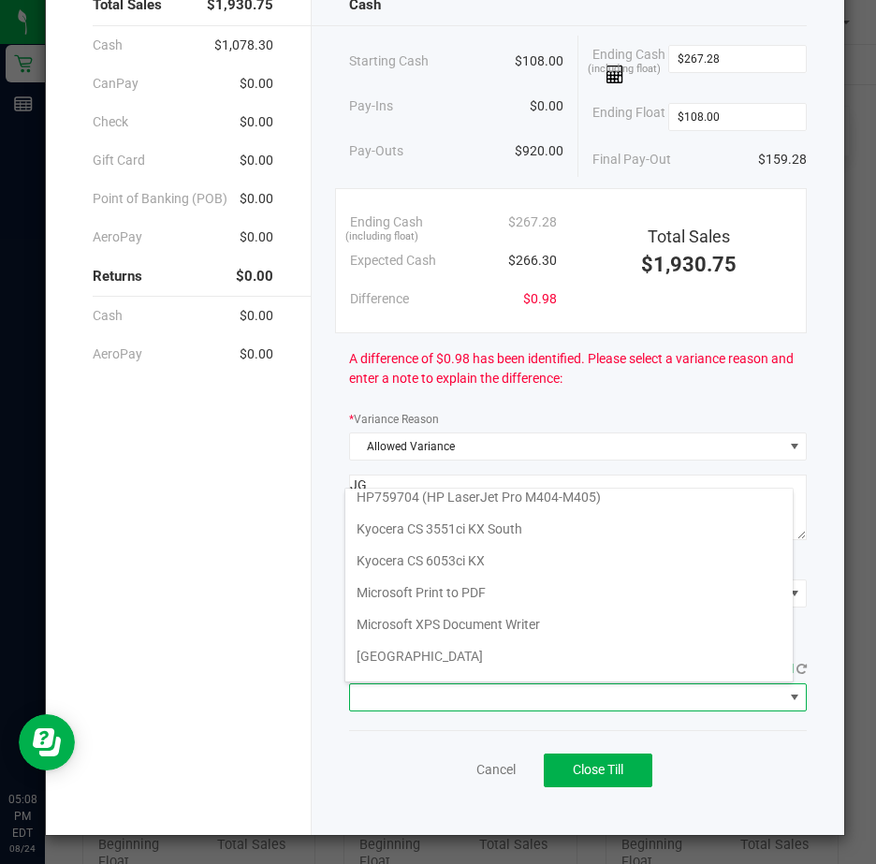
scroll to position [290, 0]
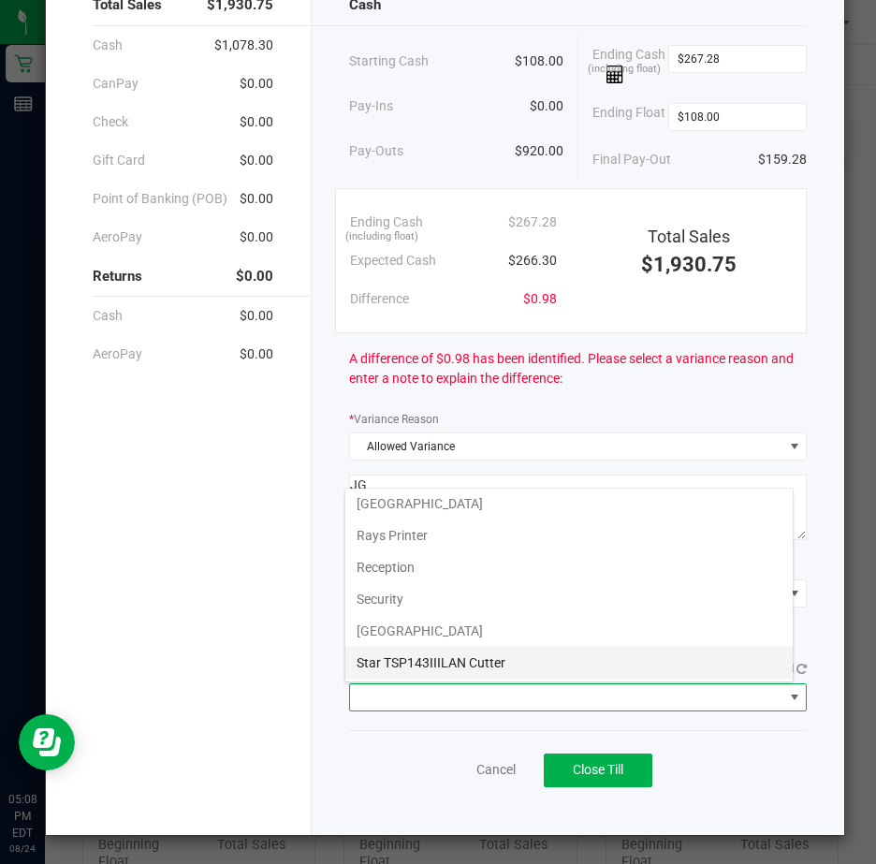
click at [526, 661] on Cutter "Star TSP143IIILAN Cutter" at bounding box center [568, 663] width 447 height 32
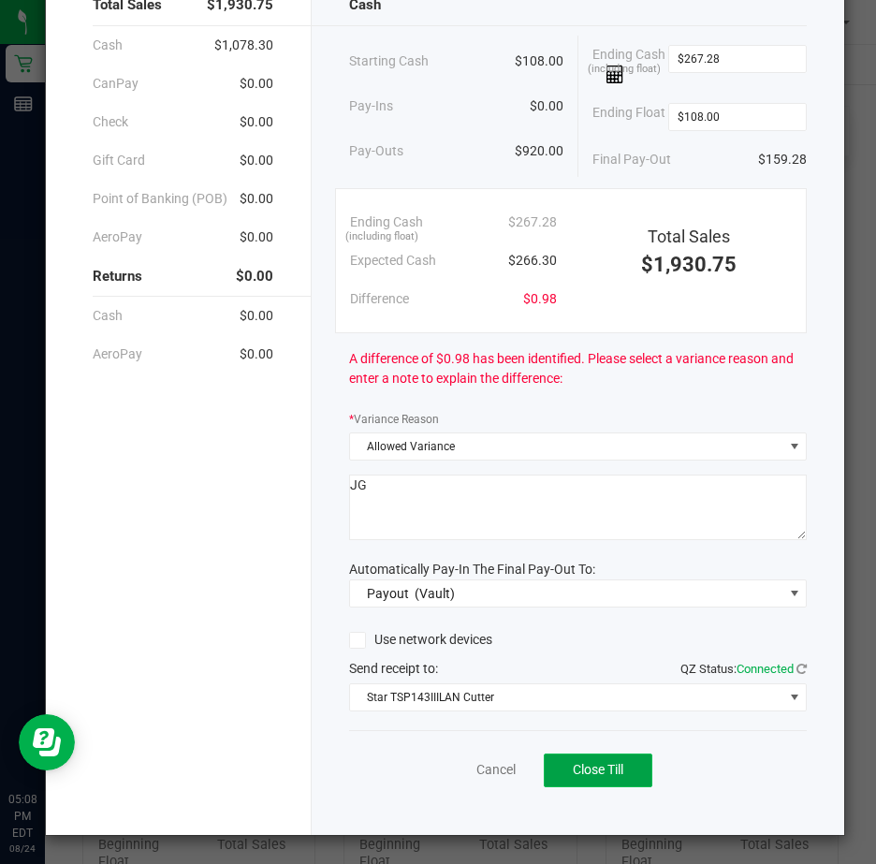
click at [583, 769] on span "Close Till" at bounding box center [598, 769] width 51 height 15
drag, startPoint x: 444, startPoint y: 774, endPoint x: 430, endPoint y: 764, distance: 18.2
click at [442, 774] on link "Dismiss" at bounding box center [453, 770] width 45 height 20
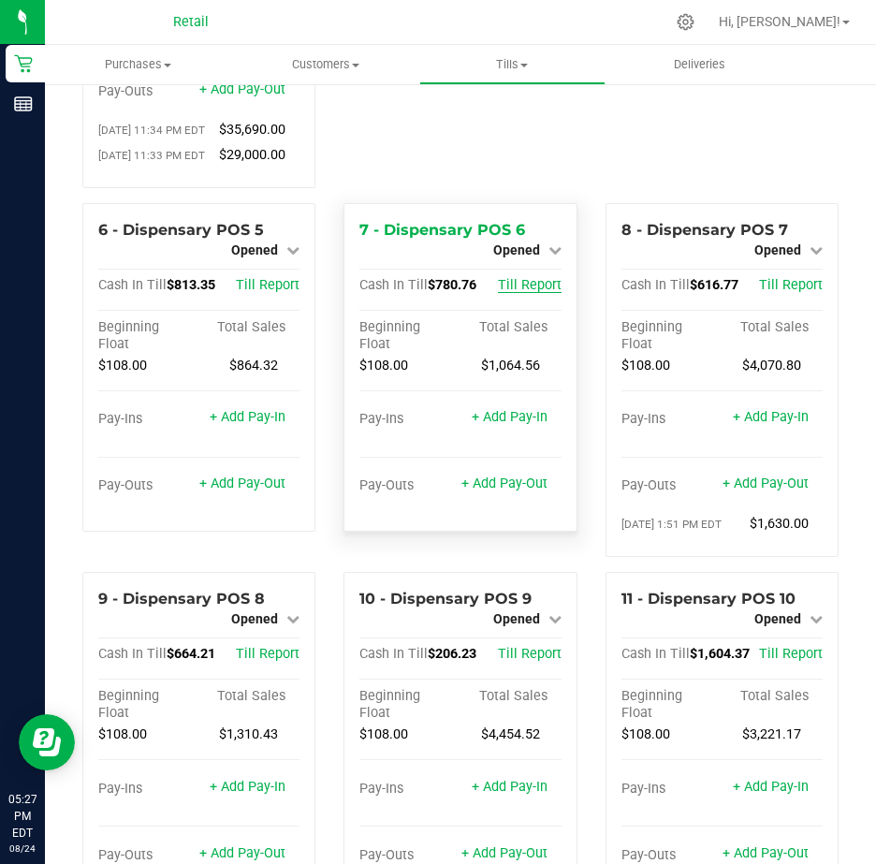
scroll to position [561, 0]
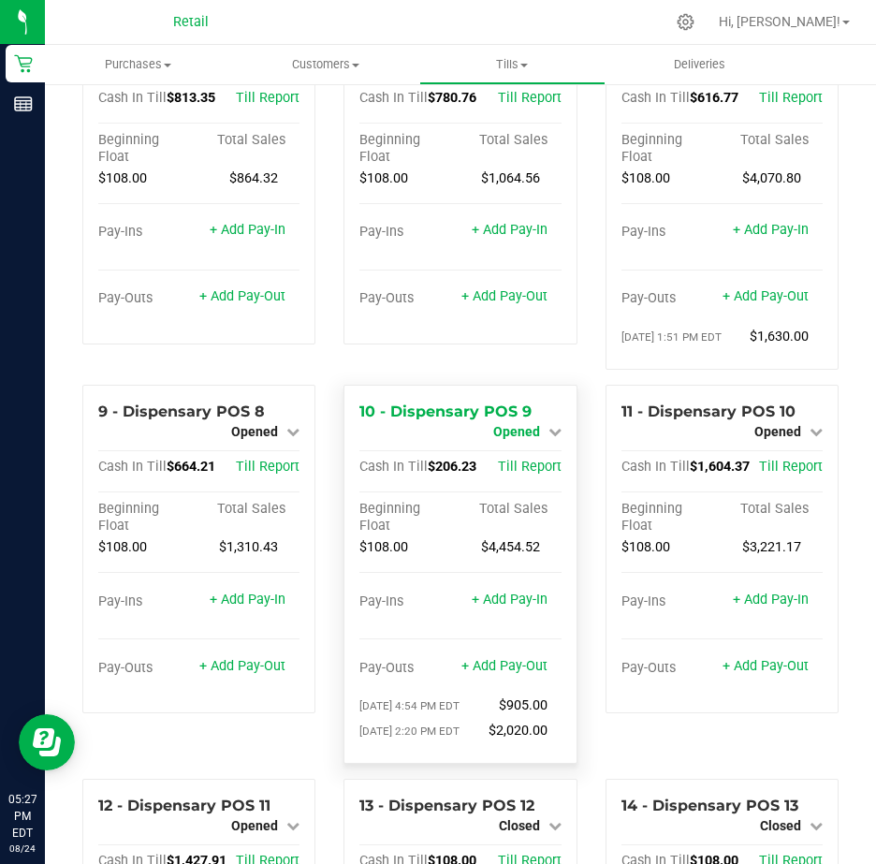
click at [548, 438] on icon at bounding box center [554, 431] width 13 height 13
click at [537, 459] on div "Close Till" at bounding box center [518, 447] width 138 height 23
click at [514, 455] on link "Close Till" at bounding box center [518, 447] width 51 height 15
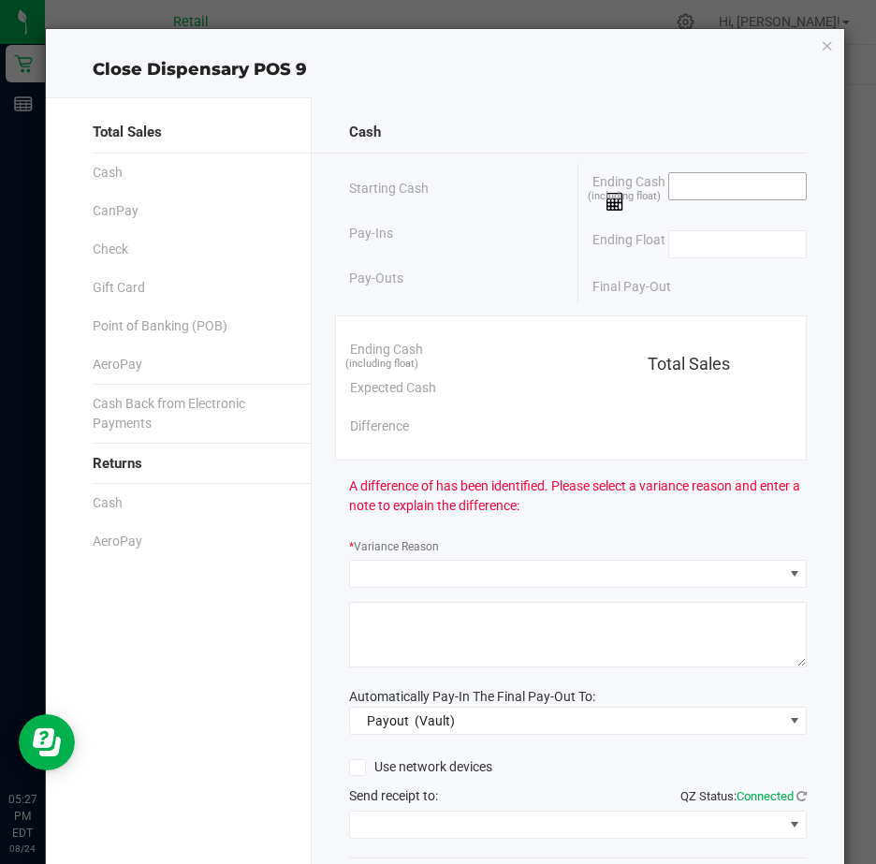
click at [684, 188] on input at bounding box center [738, 186] width 138 height 26
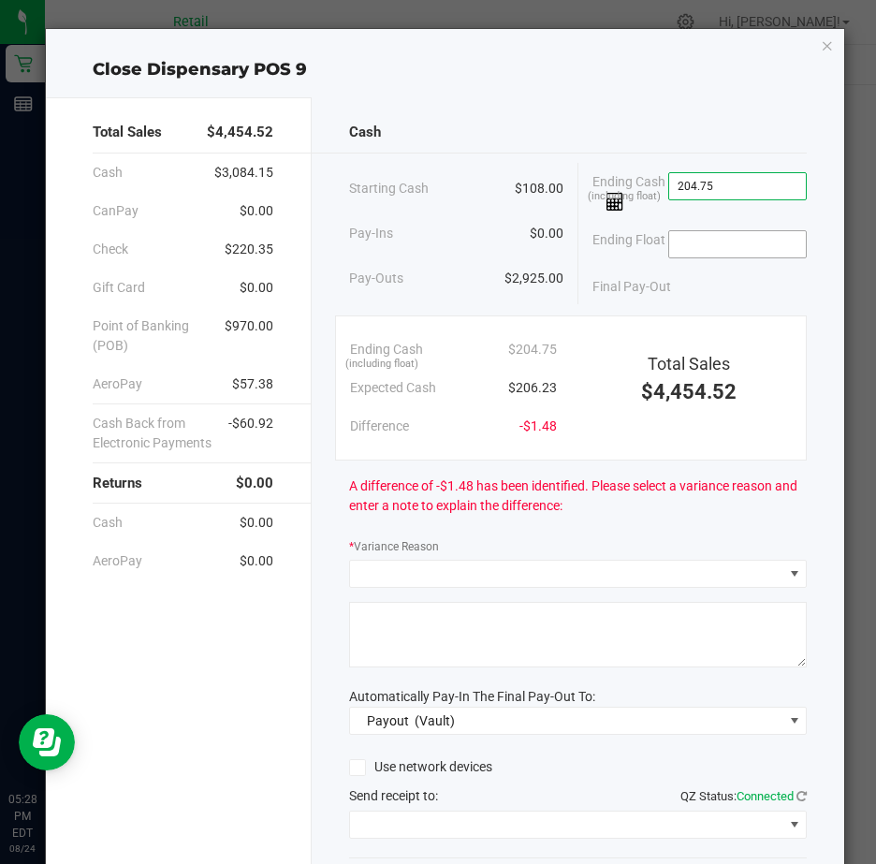
type input "$204.75"
click at [686, 236] on div "Ending Float" at bounding box center [699, 244] width 215 height 47
click at [683, 247] on input at bounding box center [738, 244] width 138 height 26
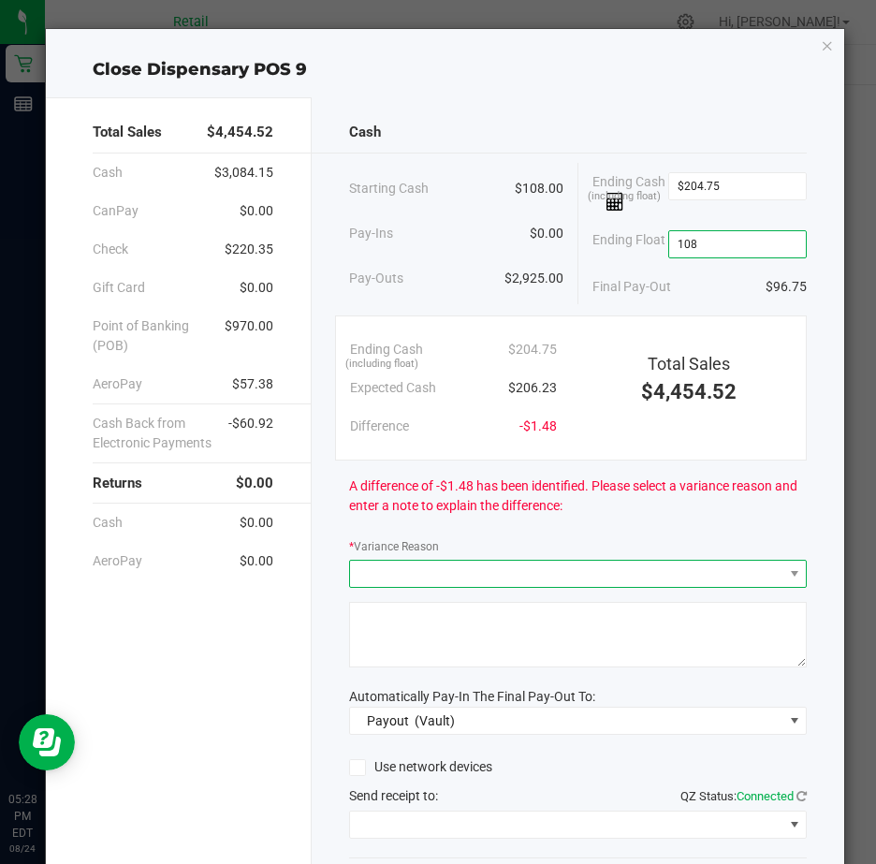
type input "$108.00"
click at [366, 583] on span at bounding box center [566, 574] width 432 height 26
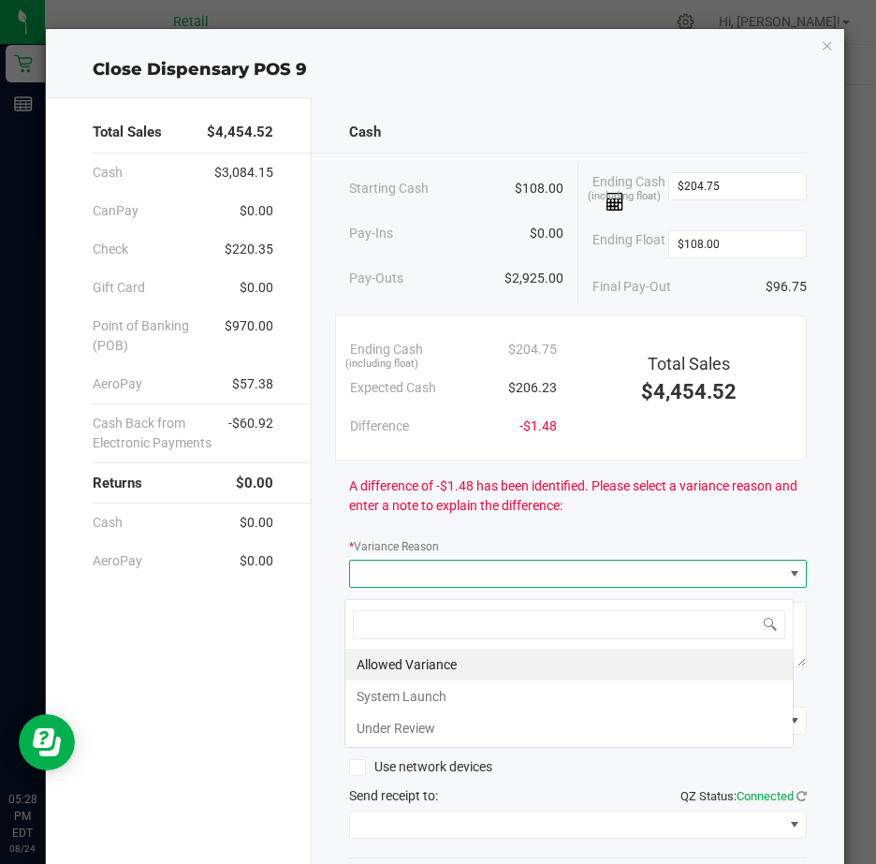
scroll to position [28, 450]
drag, startPoint x: 405, startPoint y: 663, endPoint x: 398, endPoint y: 650, distance: 15.1
click at [404, 663] on li "Allowed Variance" at bounding box center [568, 664] width 447 height 32
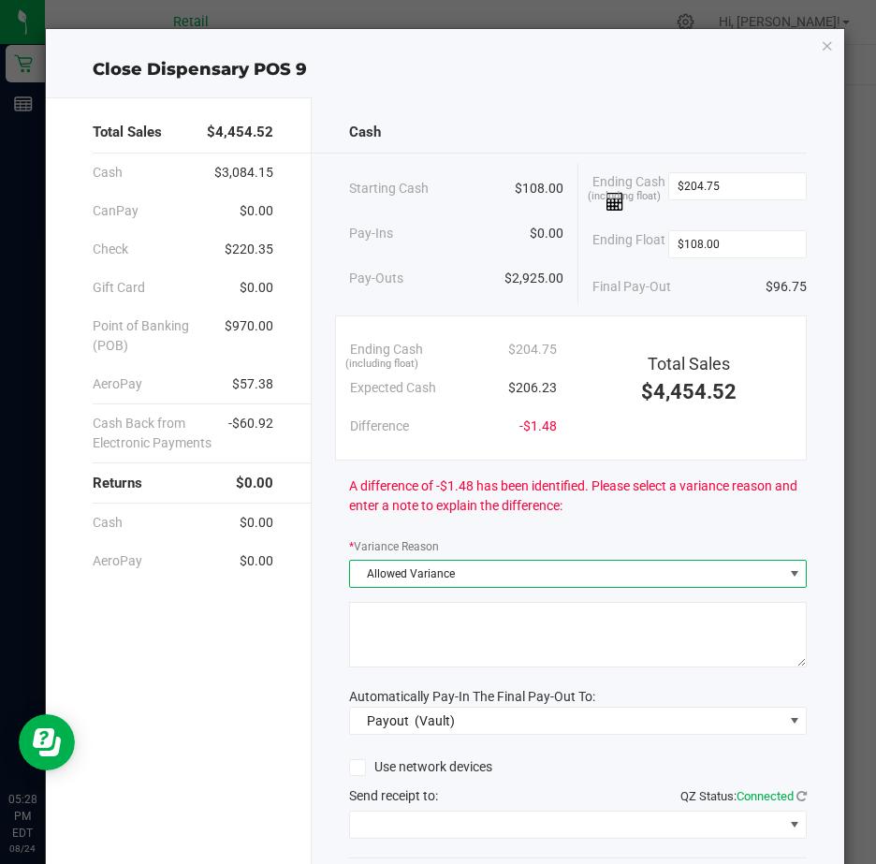
click at [394, 635] on textarea at bounding box center [578, 635] width 458 height 66
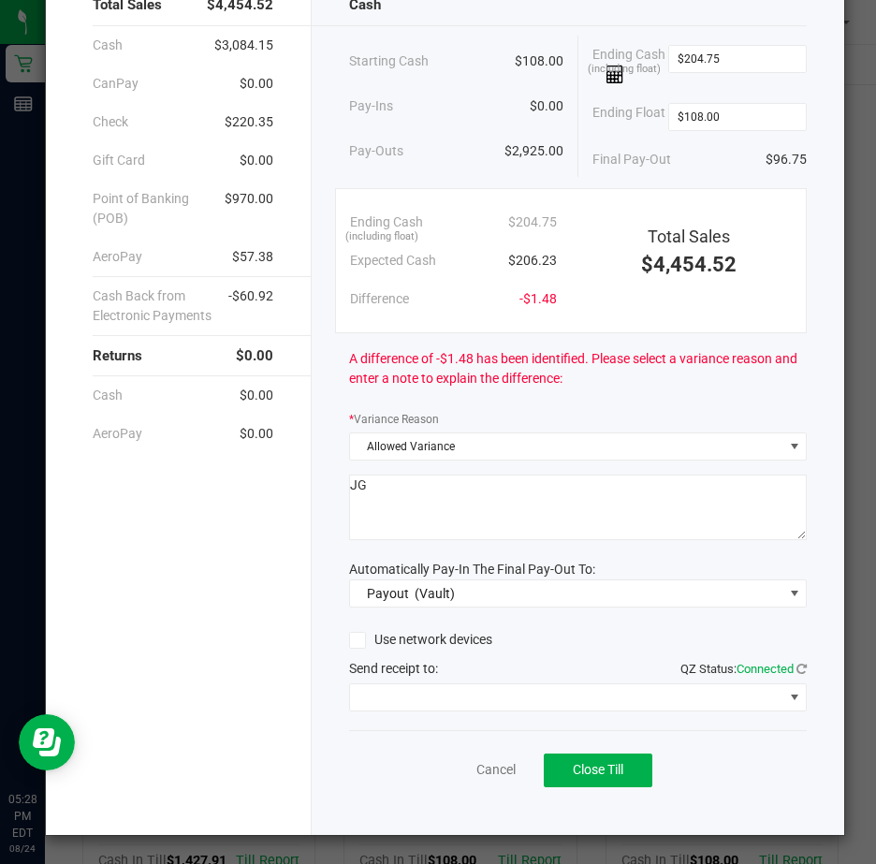
scroll to position [138, 0]
type textarea "JG"
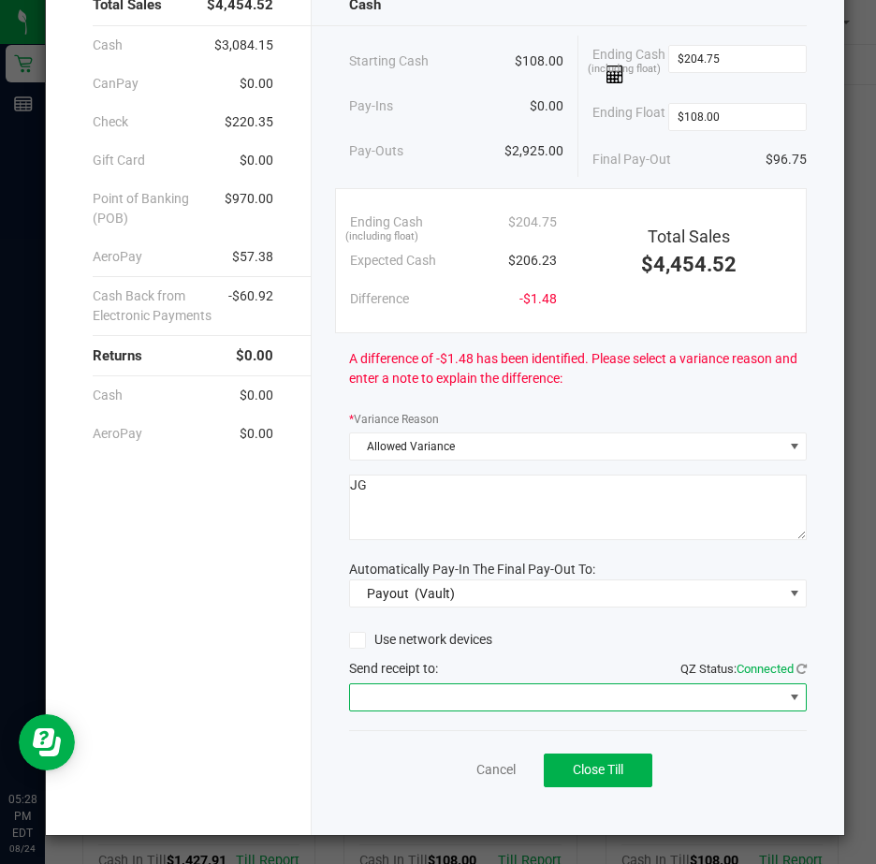
click at [787, 694] on span at bounding box center [794, 697] width 15 height 15
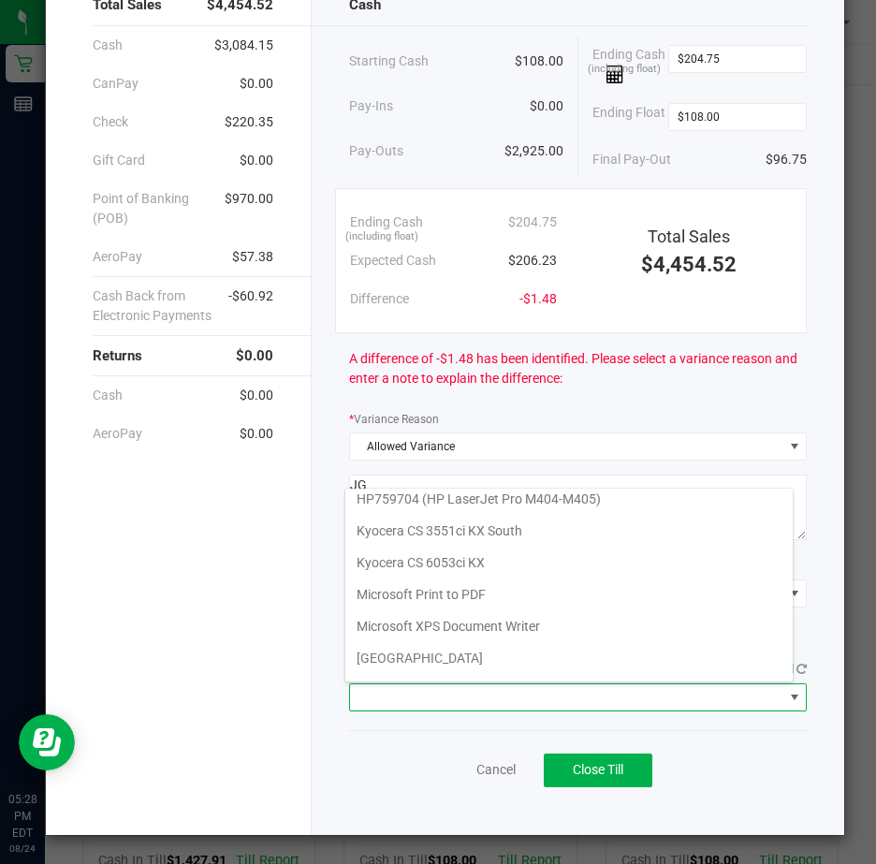
scroll to position [290, 0]
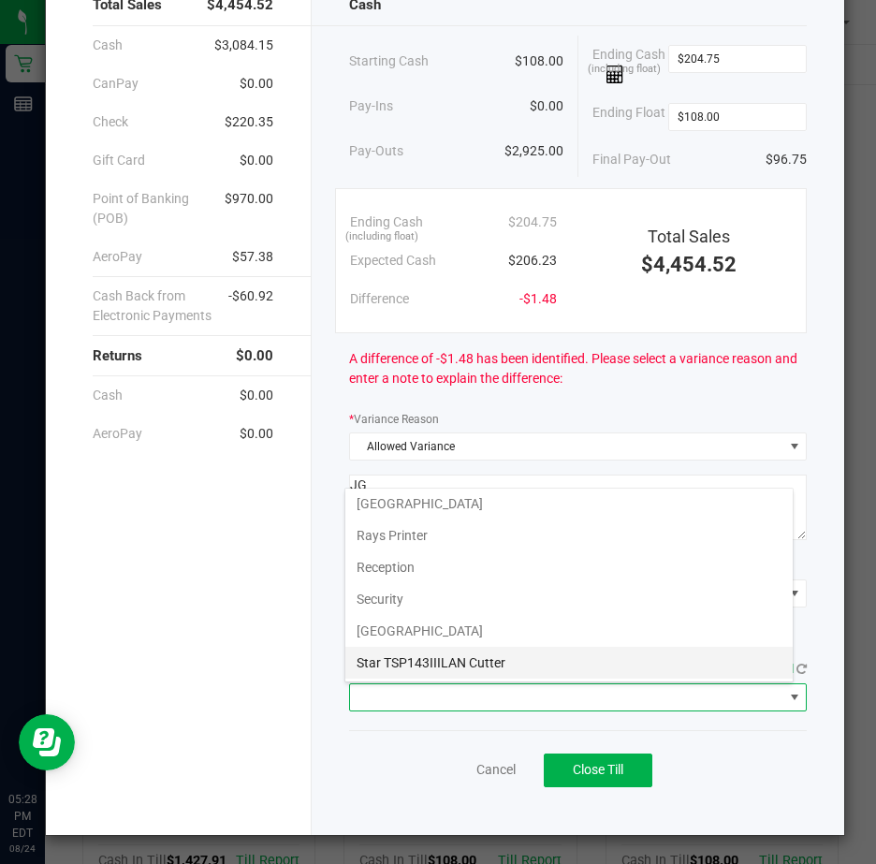
click at [504, 657] on Cutter "Star TSP143IIILAN Cutter" at bounding box center [568, 663] width 447 height 32
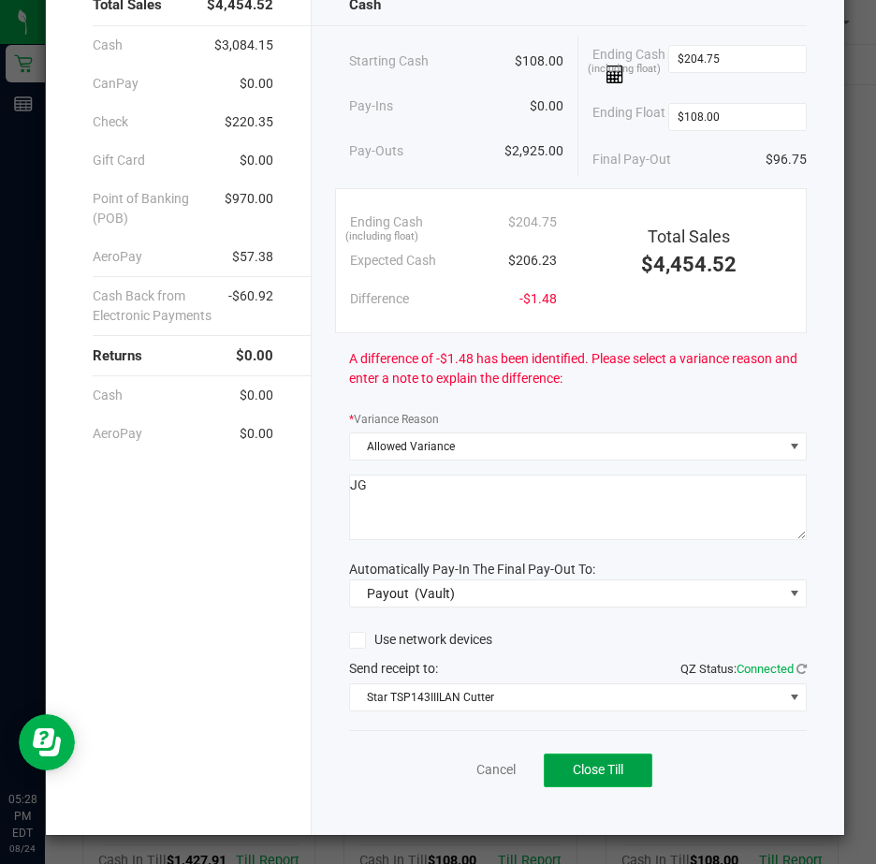
click at [593, 769] on span "Close Till" at bounding box center [598, 769] width 51 height 15
click at [439, 772] on link "Dismiss" at bounding box center [453, 770] width 45 height 20
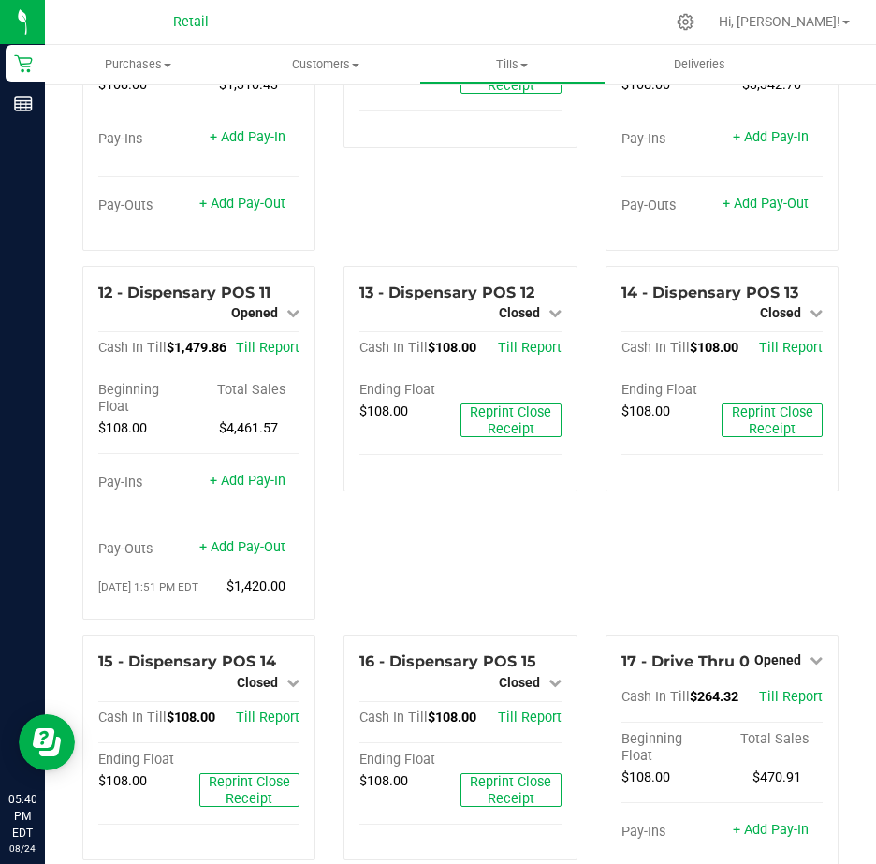
scroll to position [1217, 0]
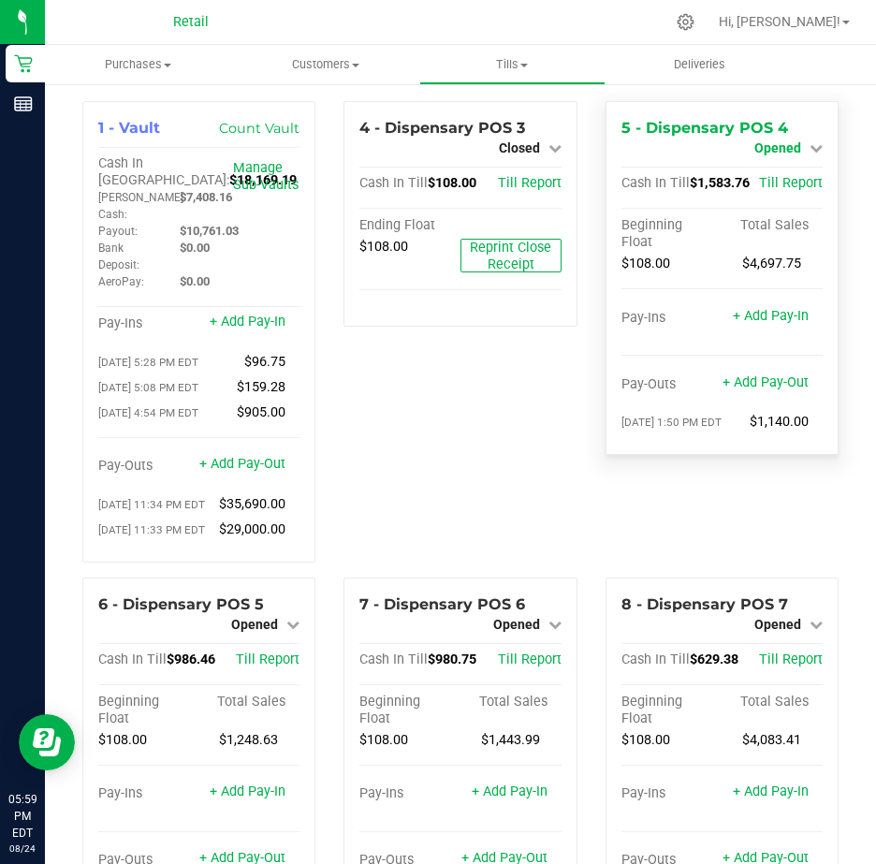
click at [809, 142] on icon at bounding box center [815, 147] width 13 height 13
click at [788, 161] on link "Close Till" at bounding box center [779, 164] width 51 height 15
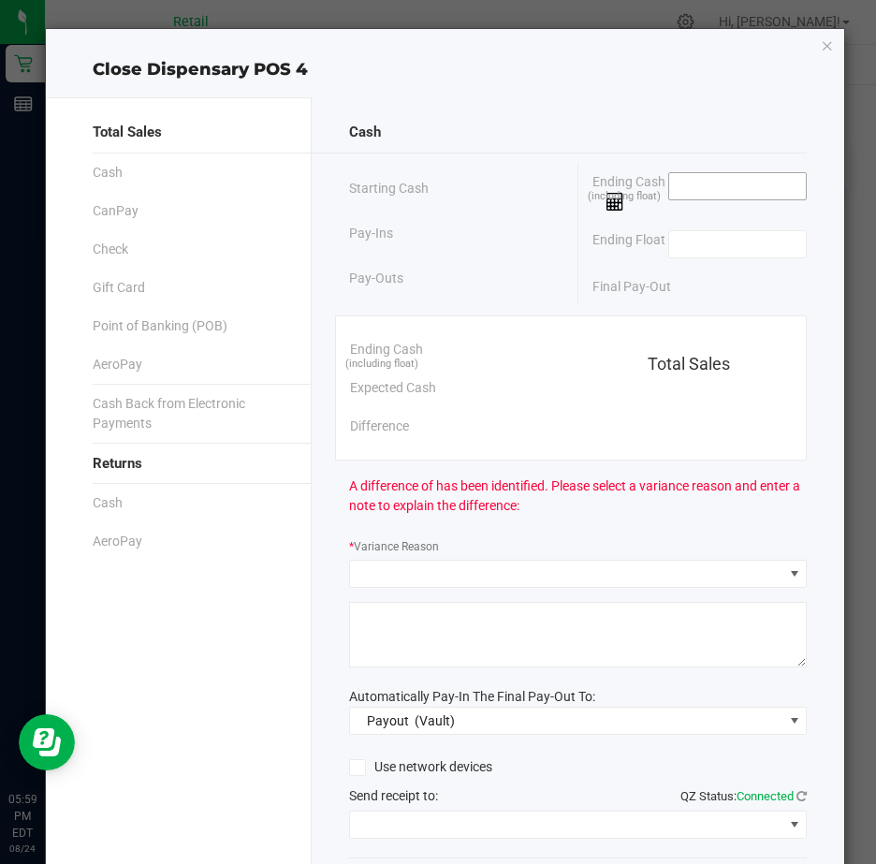
click at [697, 185] on input at bounding box center [738, 186] width 138 height 26
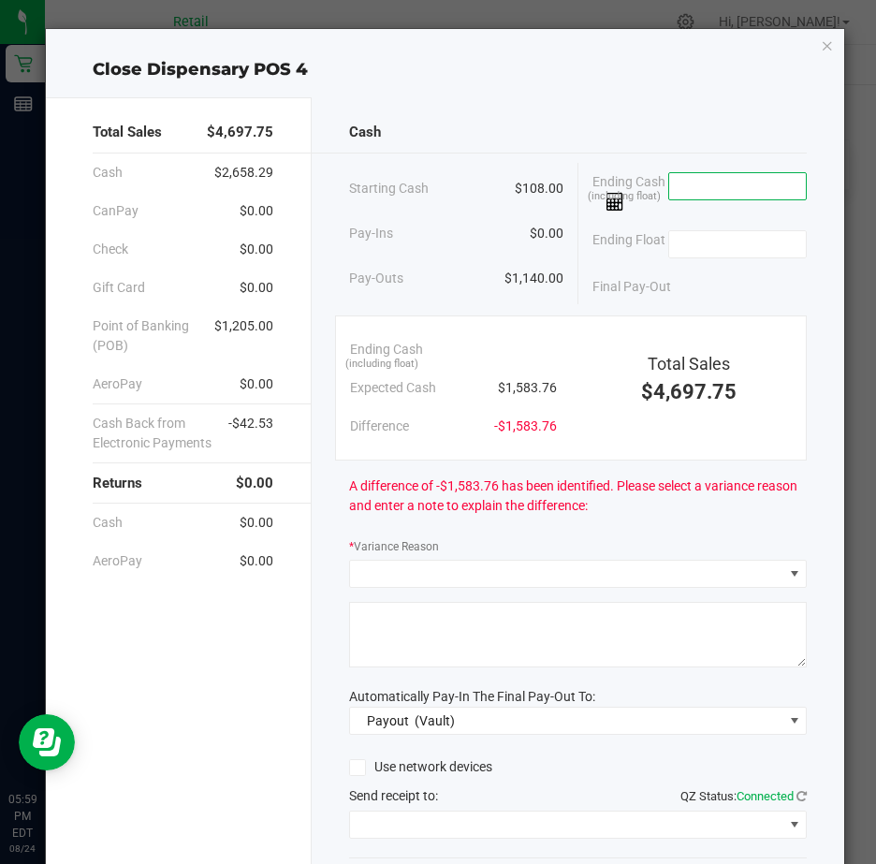
click at [692, 187] on input at bounding box center [738, 186] width 138 height 26
type input "$1,583.53"
click at [702, 249] on input at bounding box center [738, 244] width 138 height 26
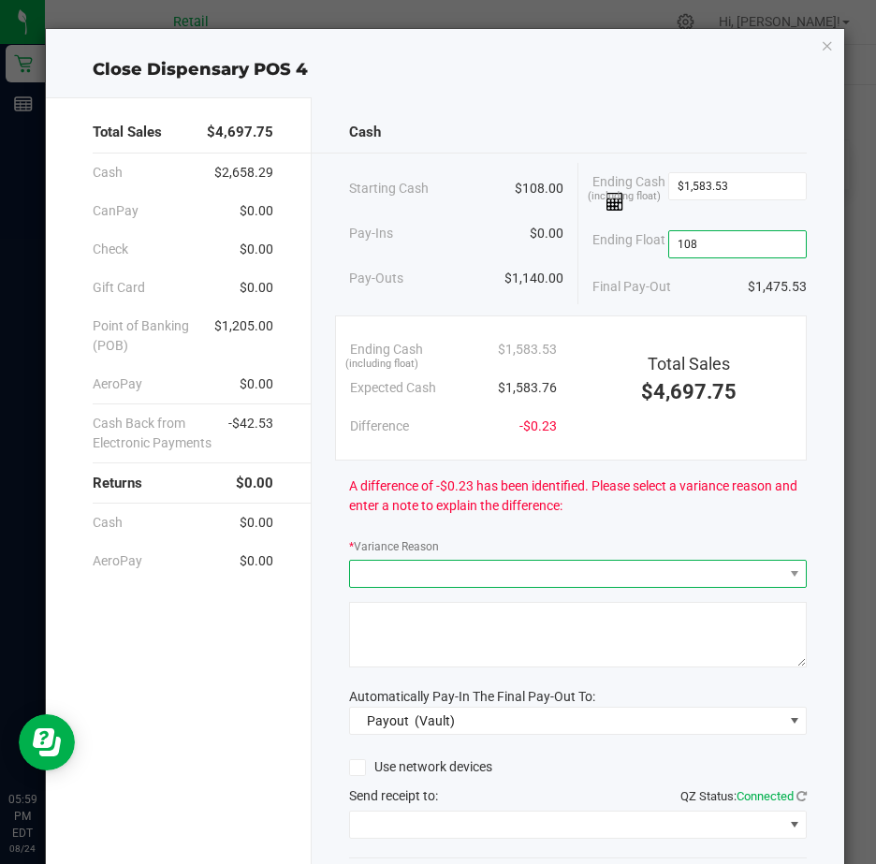
type input "$108.00"
click at [373, 581] on span at bounding box center [566, 574] width 432 height 26
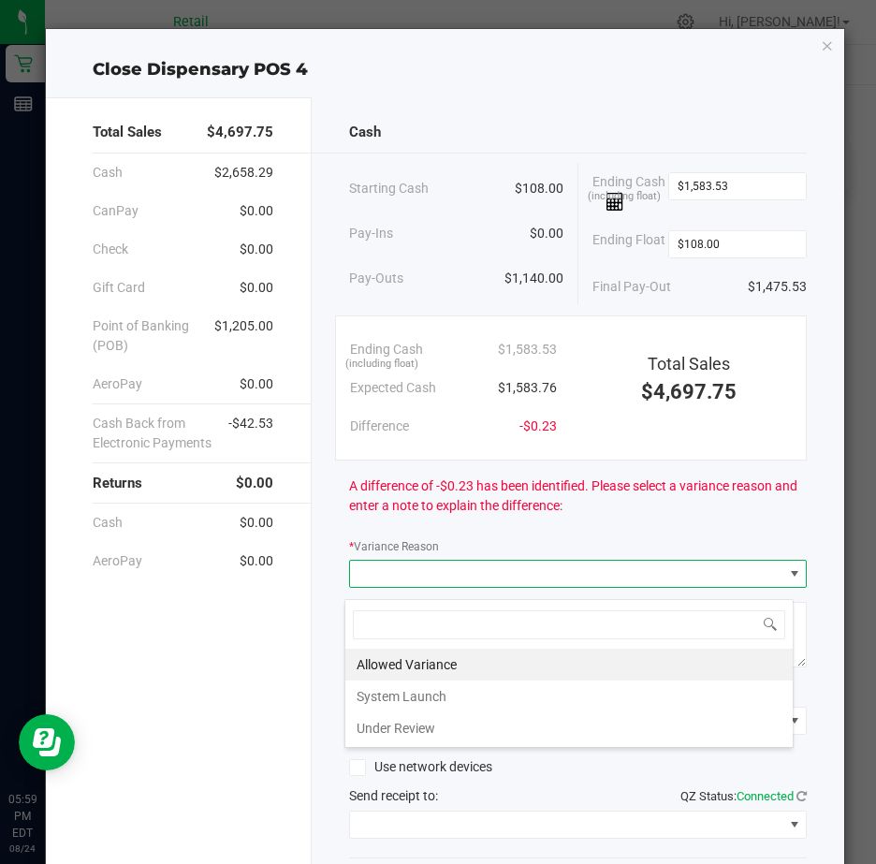
scroll to position [28, 450]
drag, startPoint x: 426, startPoint y: 657, endPoint x: 417, endPoint y: 652, distance: 9.6
click at [422, 655] on li "Allowed Variance" at bounding box center [568, 664] width 447 height 32
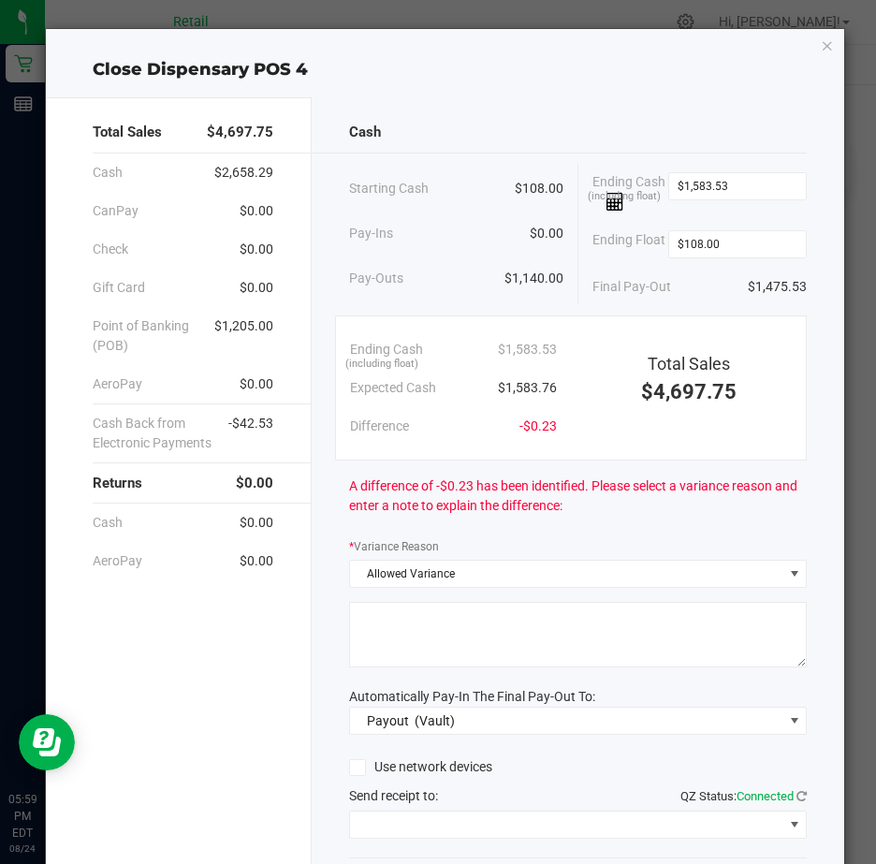
click at [386, 631] on textarea at bounding box center [578, 635] width 458 height 66
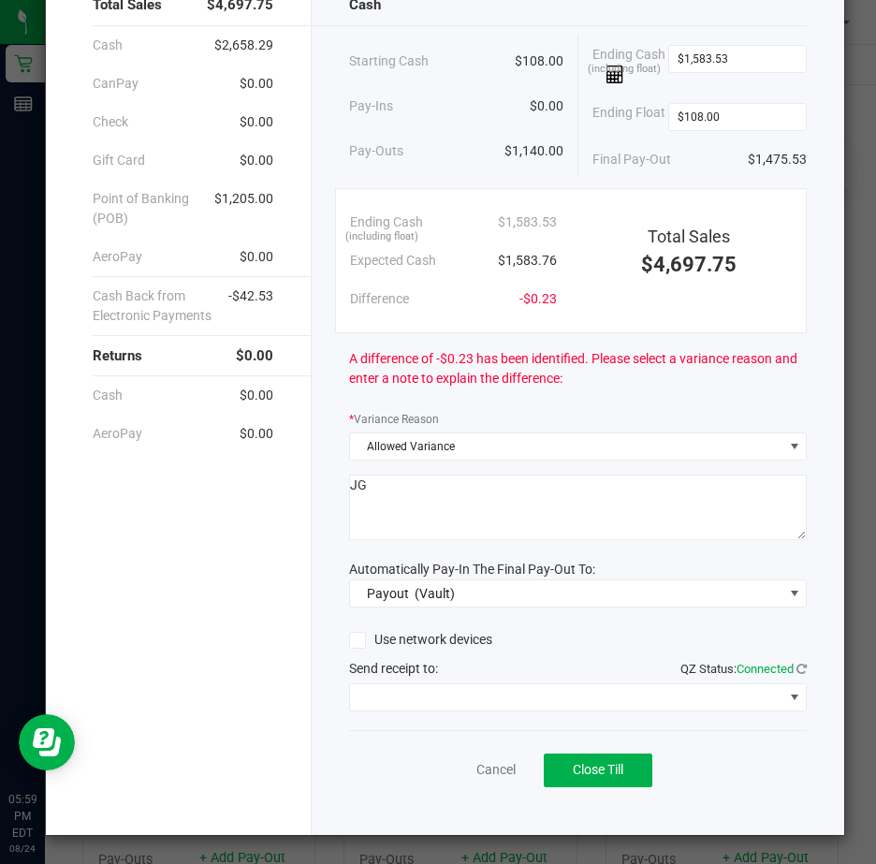
scroll to position [138, 0]
type textarea "JG"
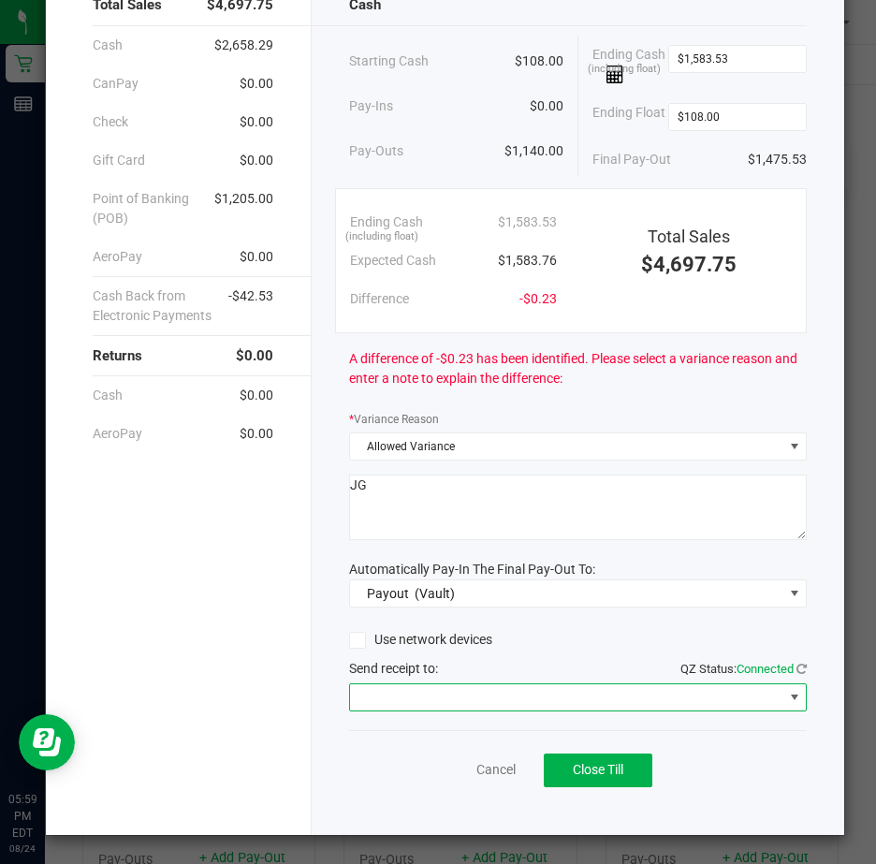
click at [787, 693] on span at bounding box center [794, 697] width 15 height 15
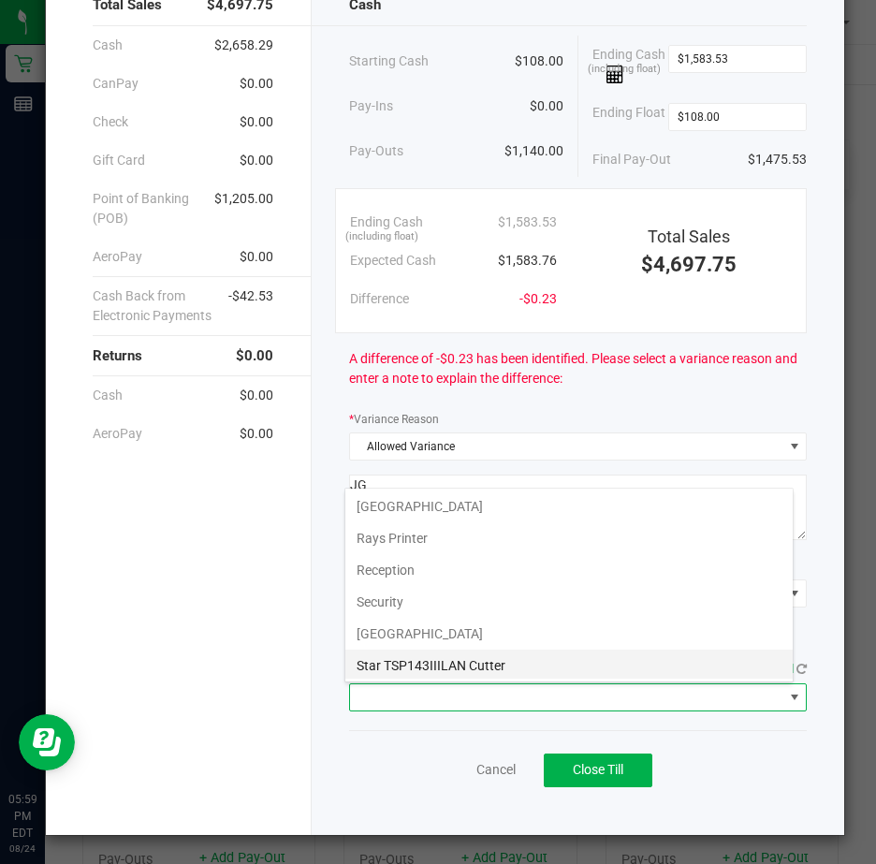
scroll to position [290, 0]
click at [474, 656] on Cutter "Star TSP143IIILAN Cutter" at bounding box center [568, 663] width 447 height 32
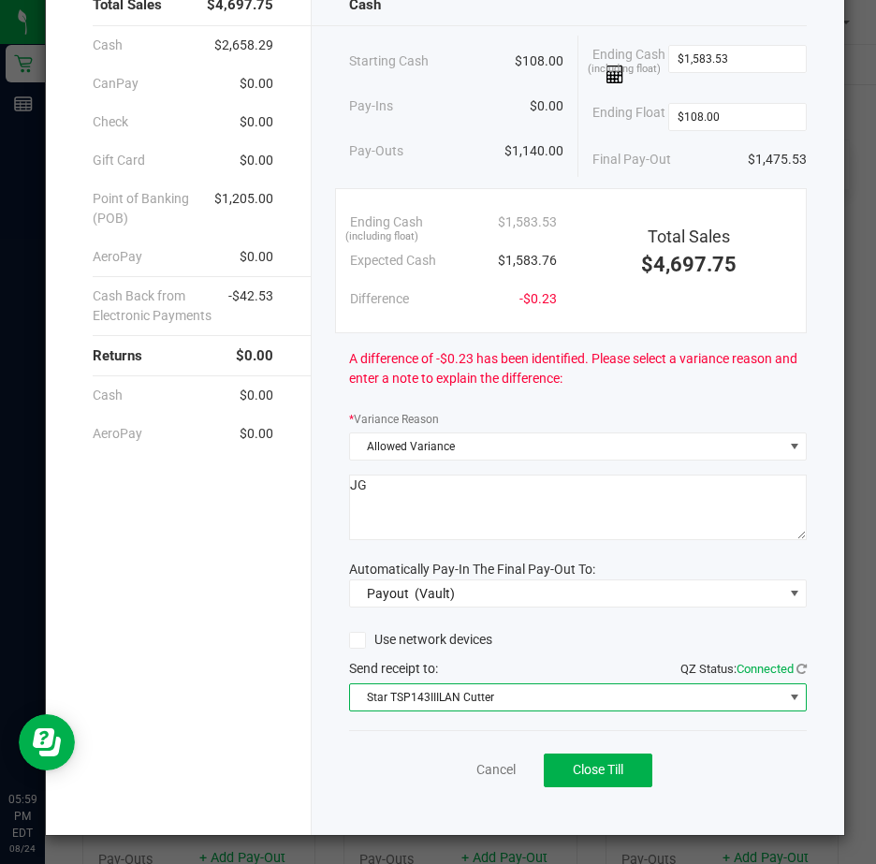
scroll to position [138, 0]
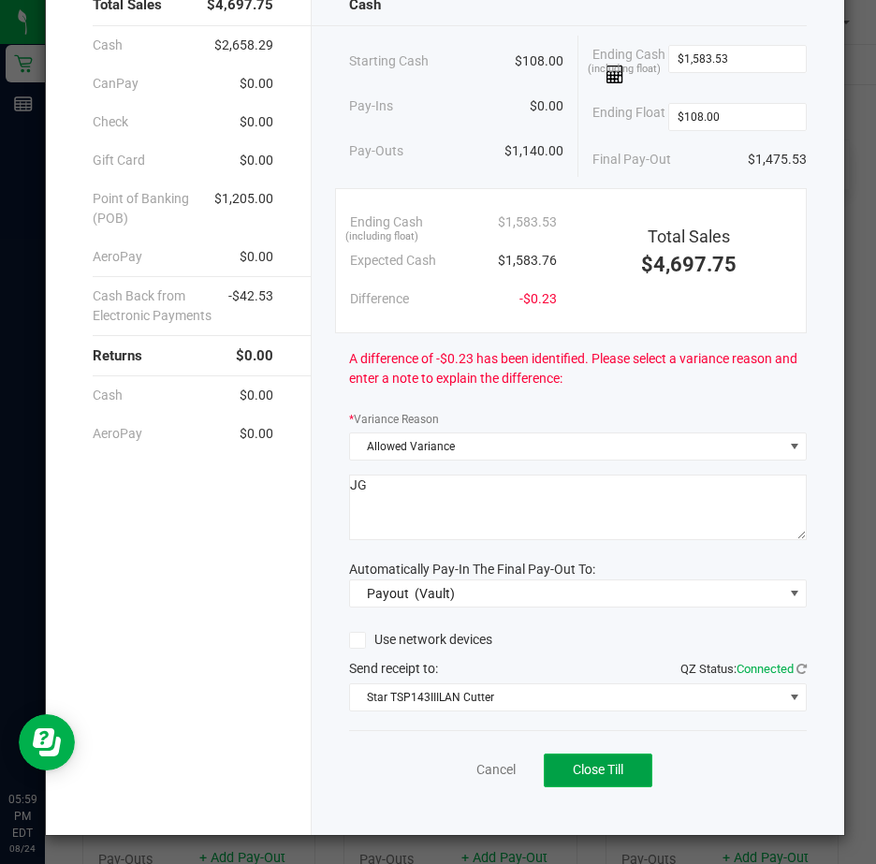
click at [596, 765] on span "Close Till" at bounding box center [598, 769] width 51 height 15
click at [452, 770] on link "Dismiss" at bounding box center [453, 770] width 45 height 20
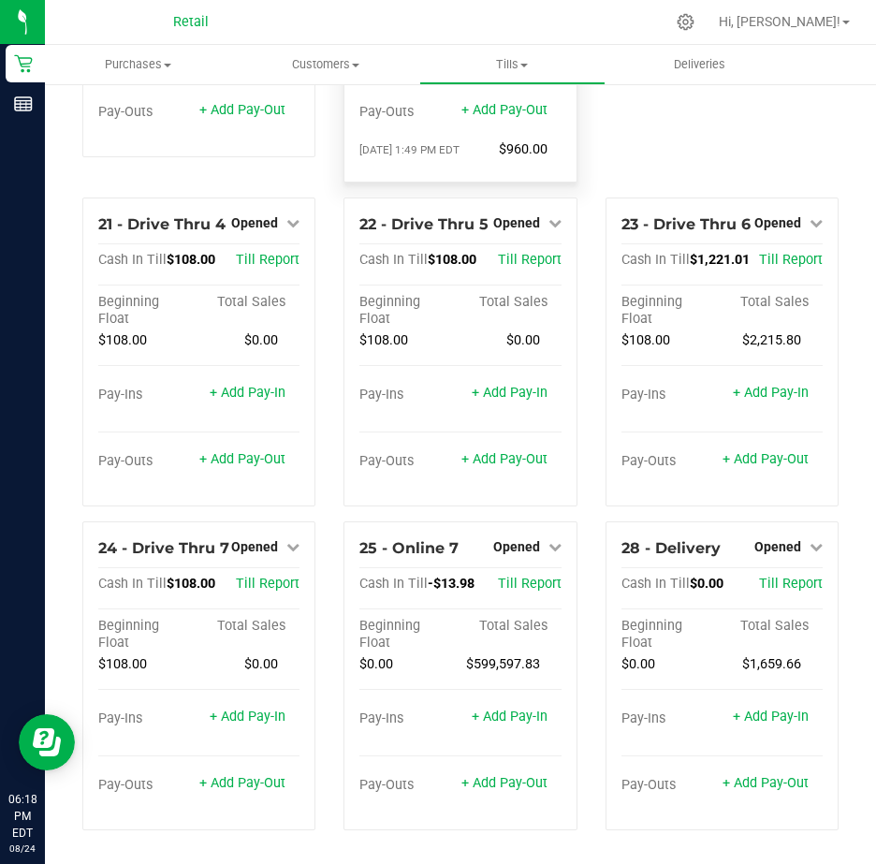
scroll to position [1993, 0]
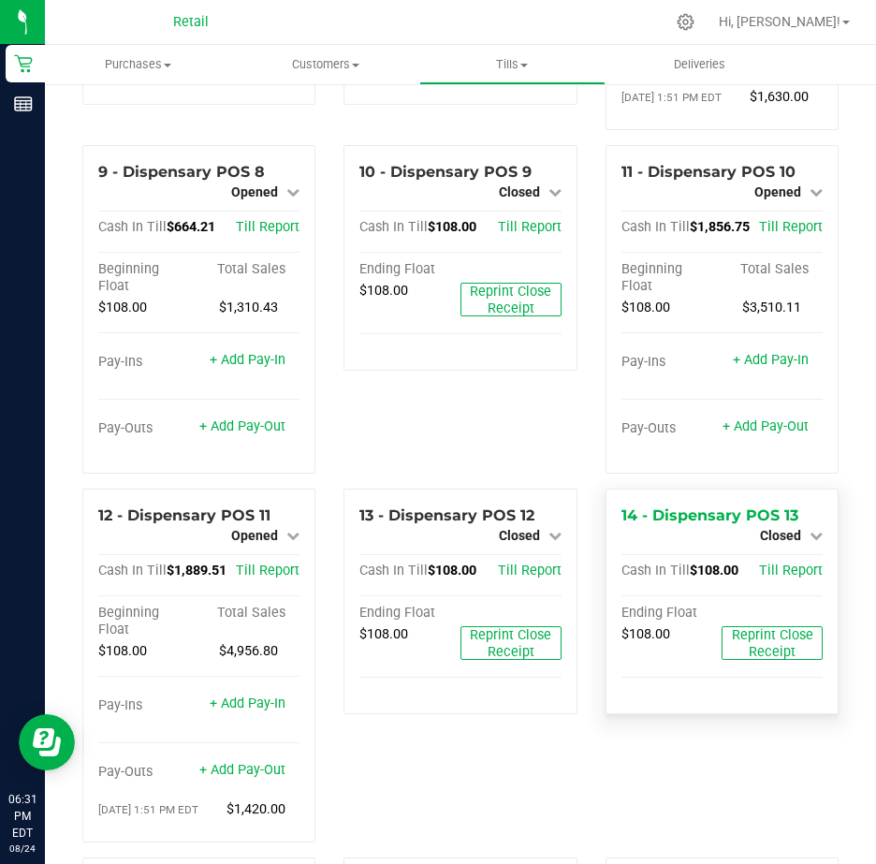
scroll to position [1029, 0]
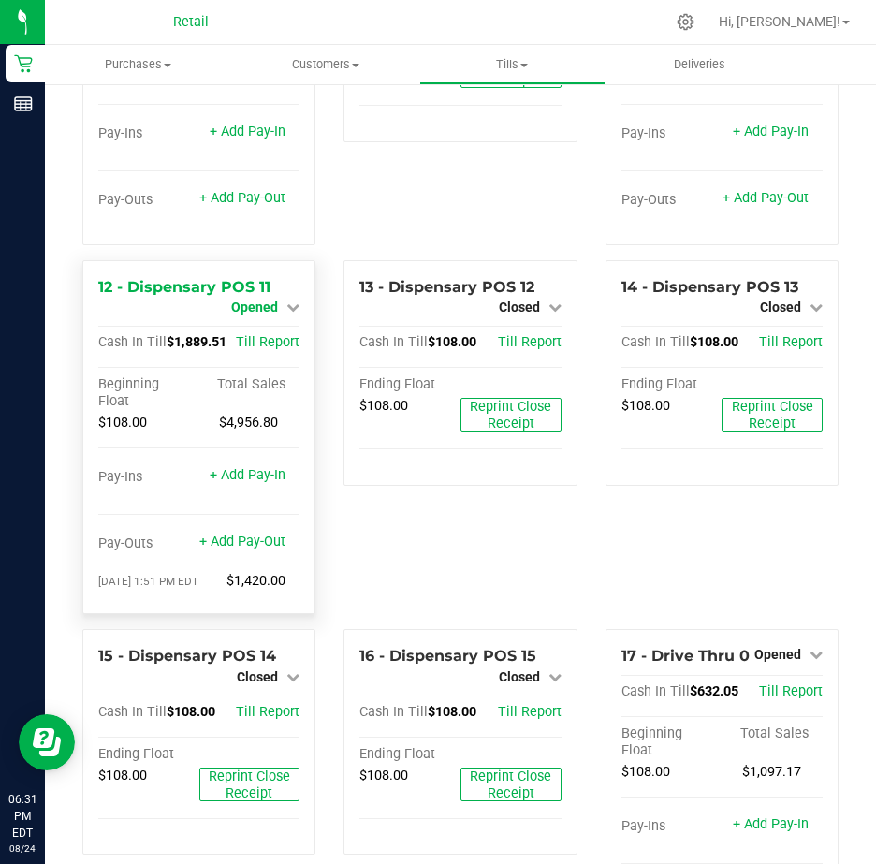
click at [289, 313] on icon at bounding box center [292, 306] width 13 height 13
click at [252, 331] on link "Close Till" at bounding box center [257, 323] width 51 height 15
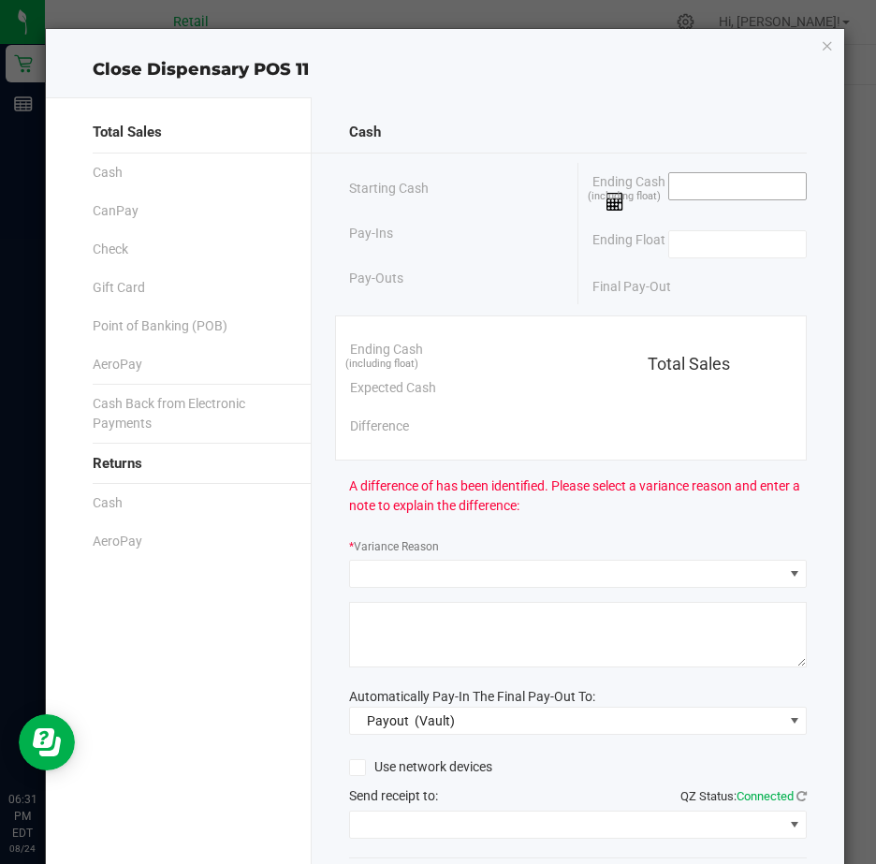
click at [686, 182] on input at bounding box center [738, 186] width 138 height 26
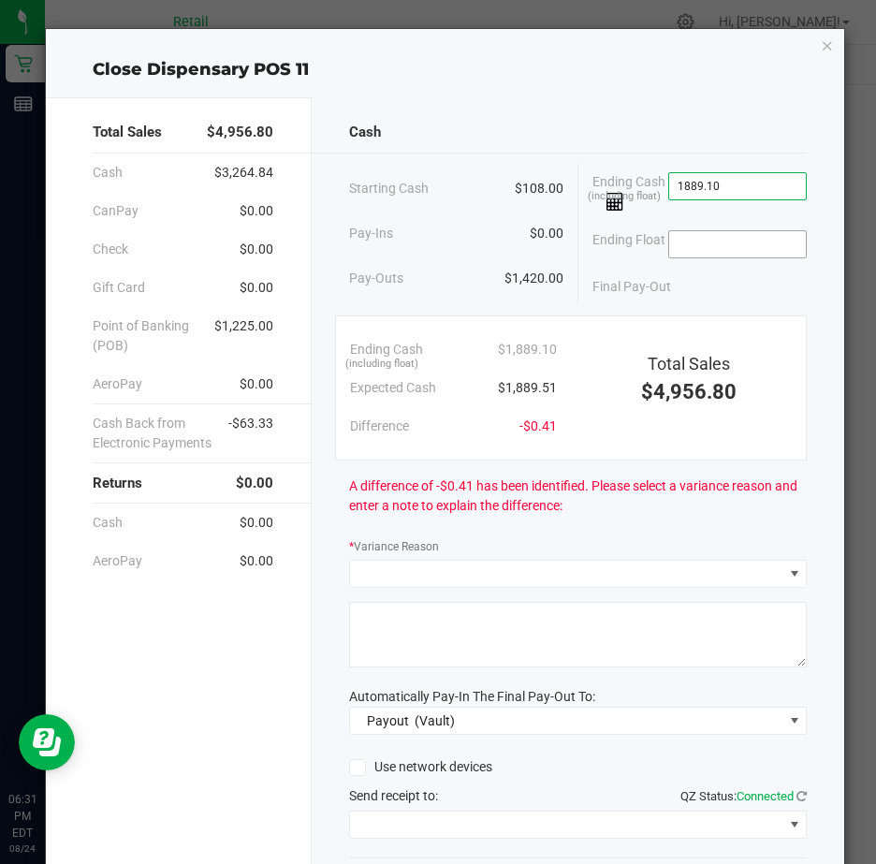
type input "$1,889.10"
click at [698, 242] on input at bounding box center [738, 244] width 138 height 26
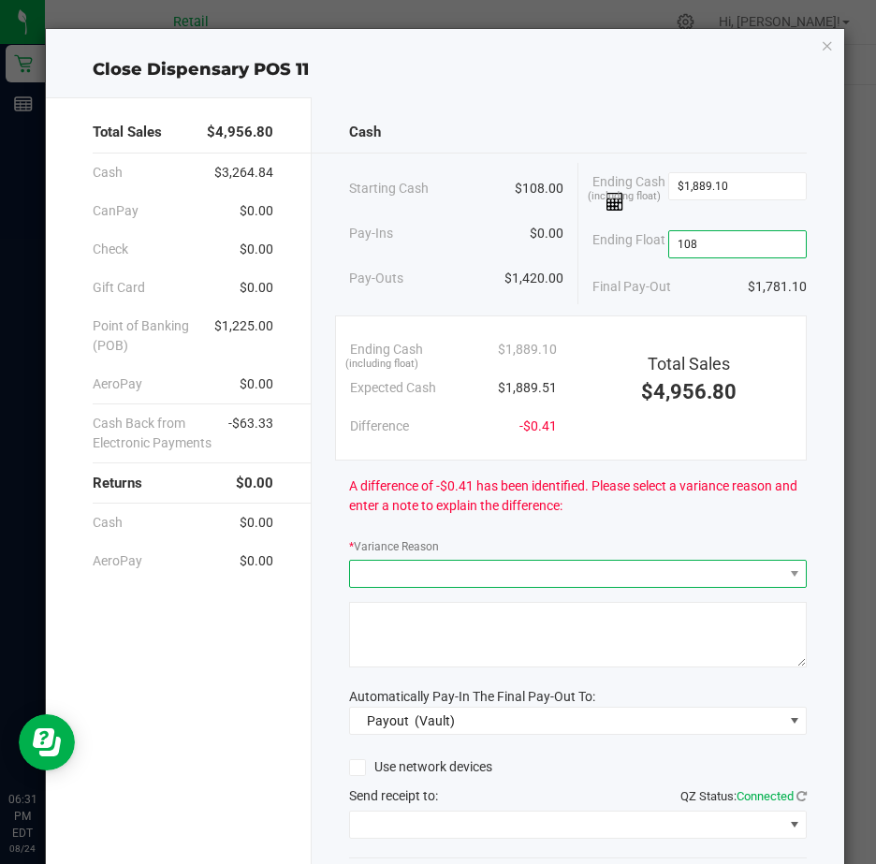
type input "$108.00"
click at [408, 577] on span at bounding box center [566, 574] width 432 height 26
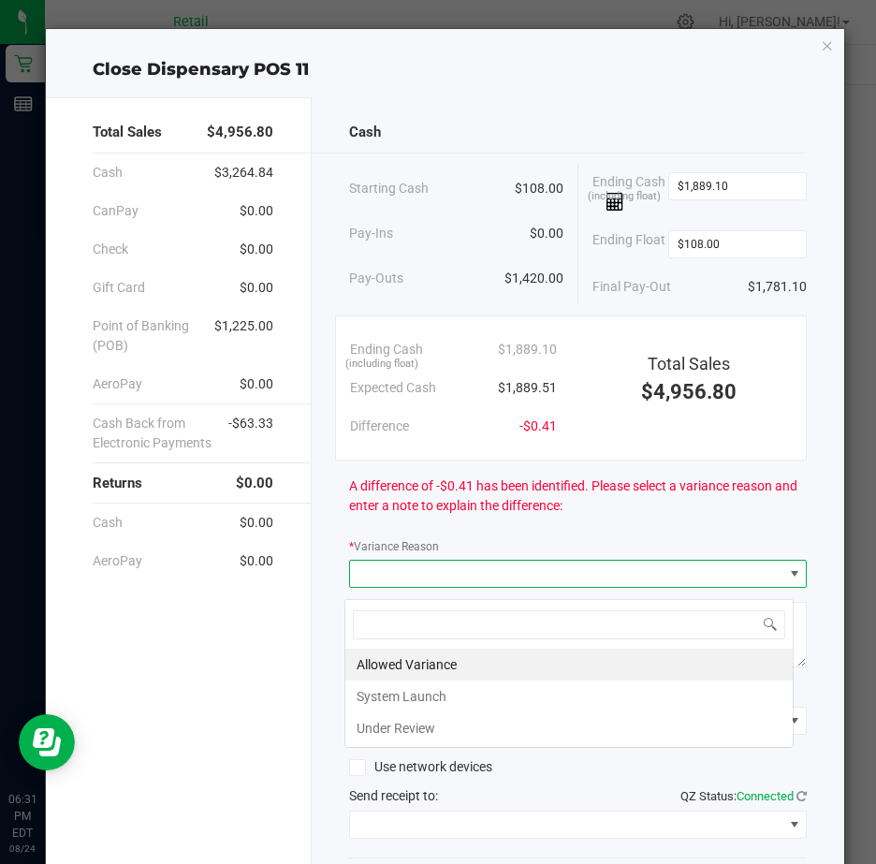
scroll to position [28, 450]
click at [400, 663] on li "Allowed Variance" at bounding box center [568, 664] width 447 height 32
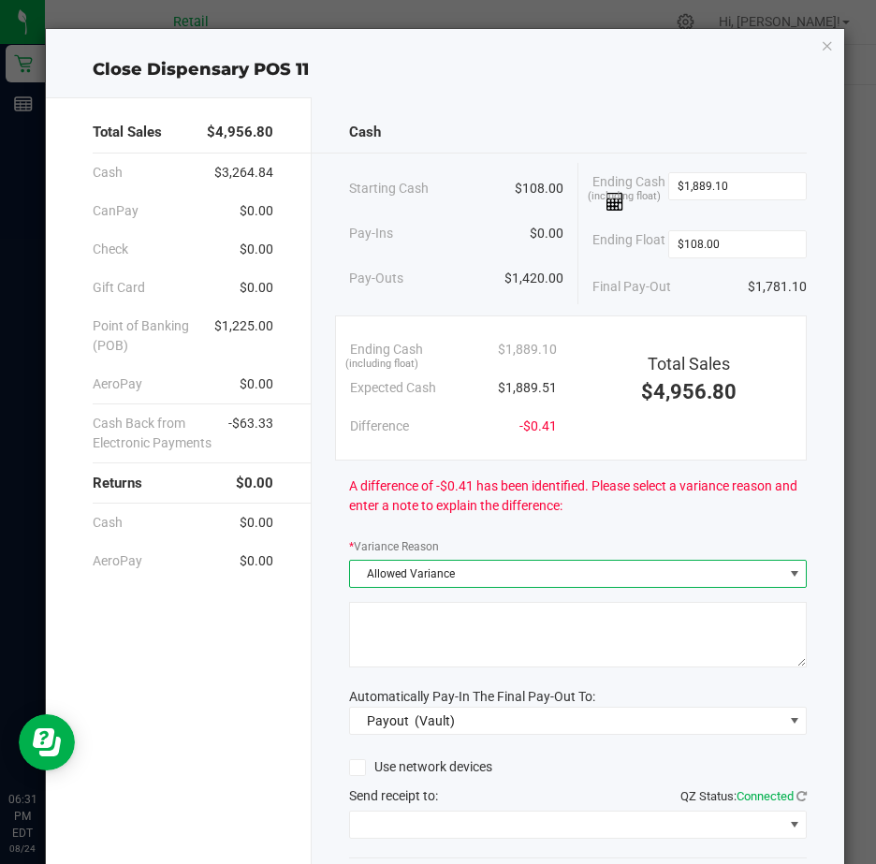
click at [381, 637] on textarea at bounding box center [578, 635] width 458 height 66
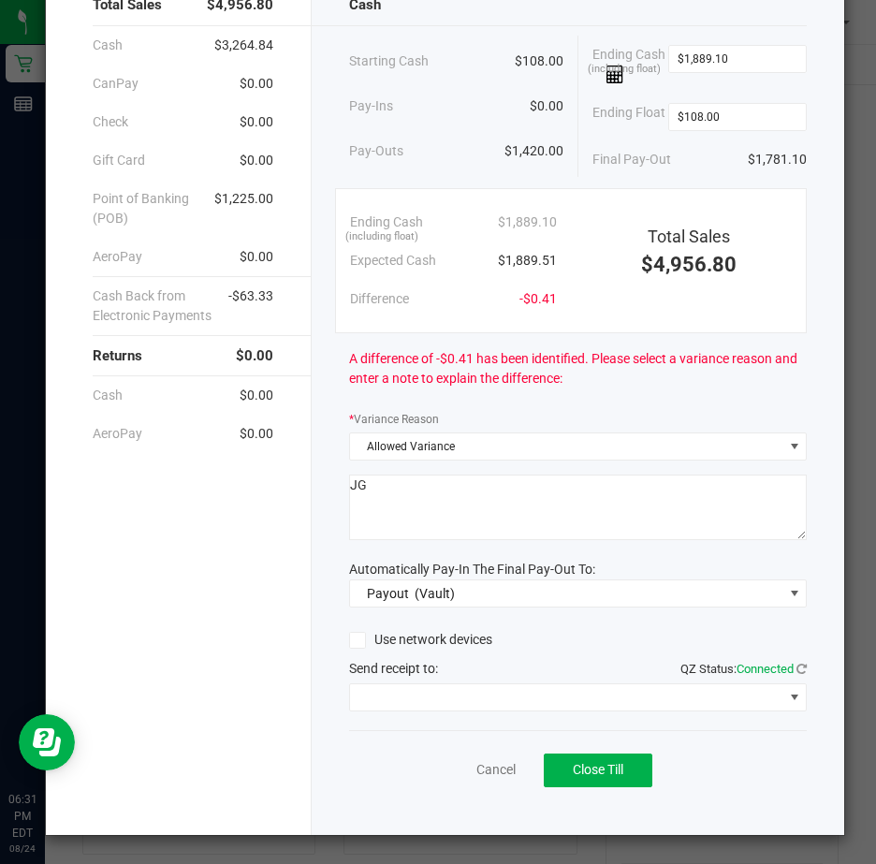
scroll to position [138, 0]
type textarea "JG"
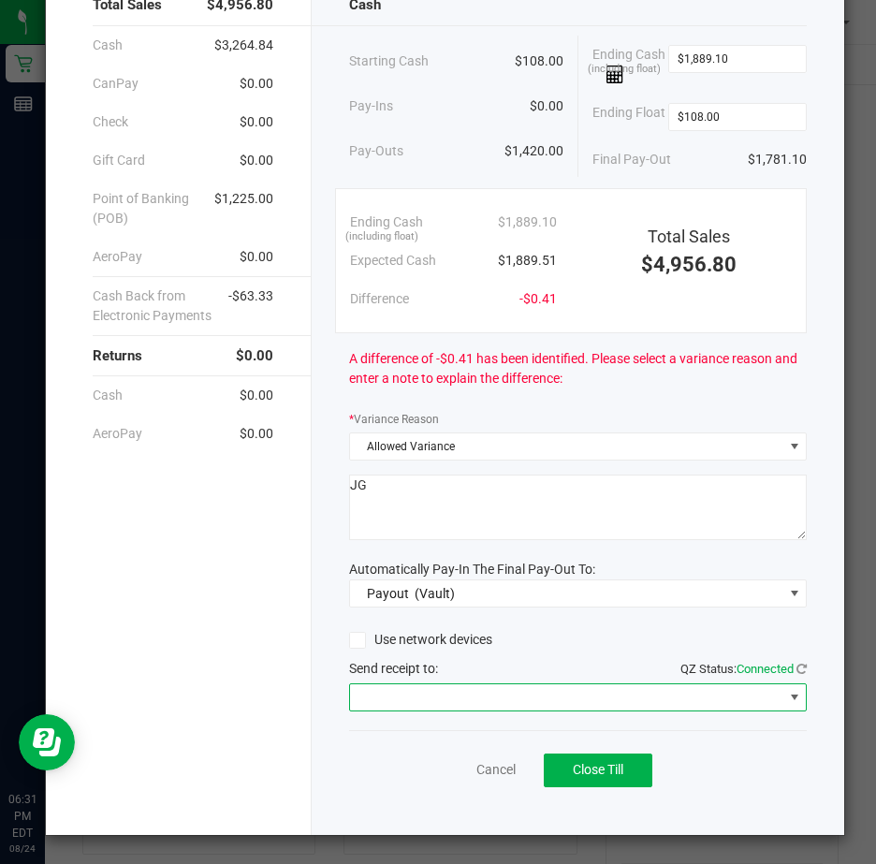
click at [787, 695] on span at bounding box center [794, 697] width 15 height 15
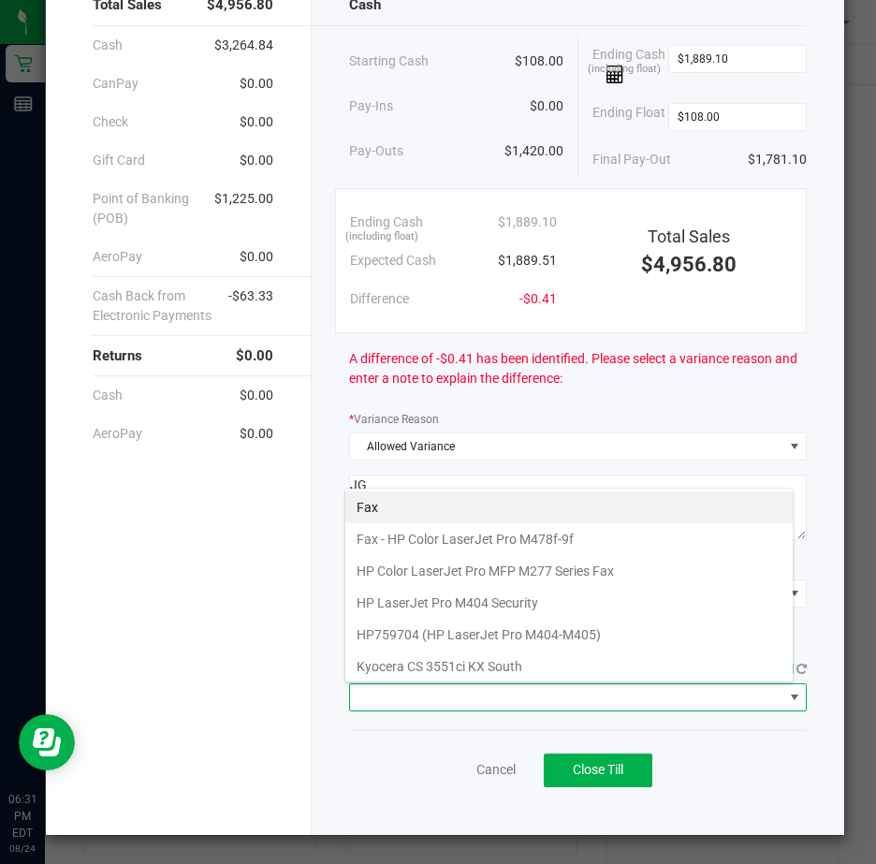
scroll to position [290, 0]
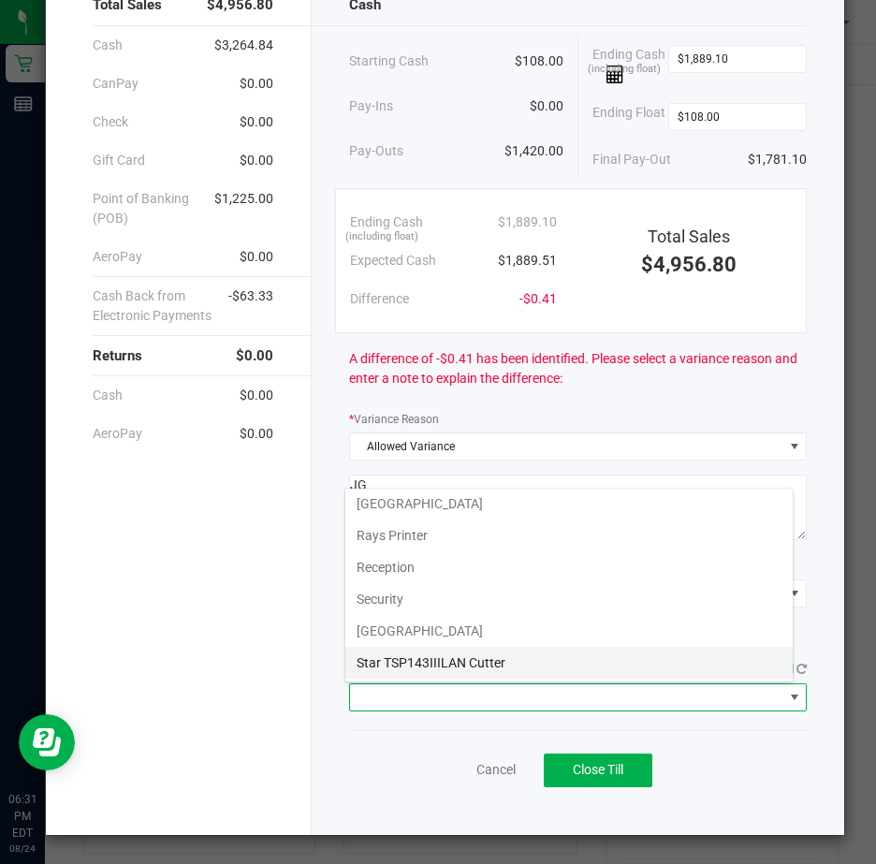
click at [493, 664] on Cutter "Star TSP143IIILAN Cutter" at bounding box center [568, 663] width 447 height 32
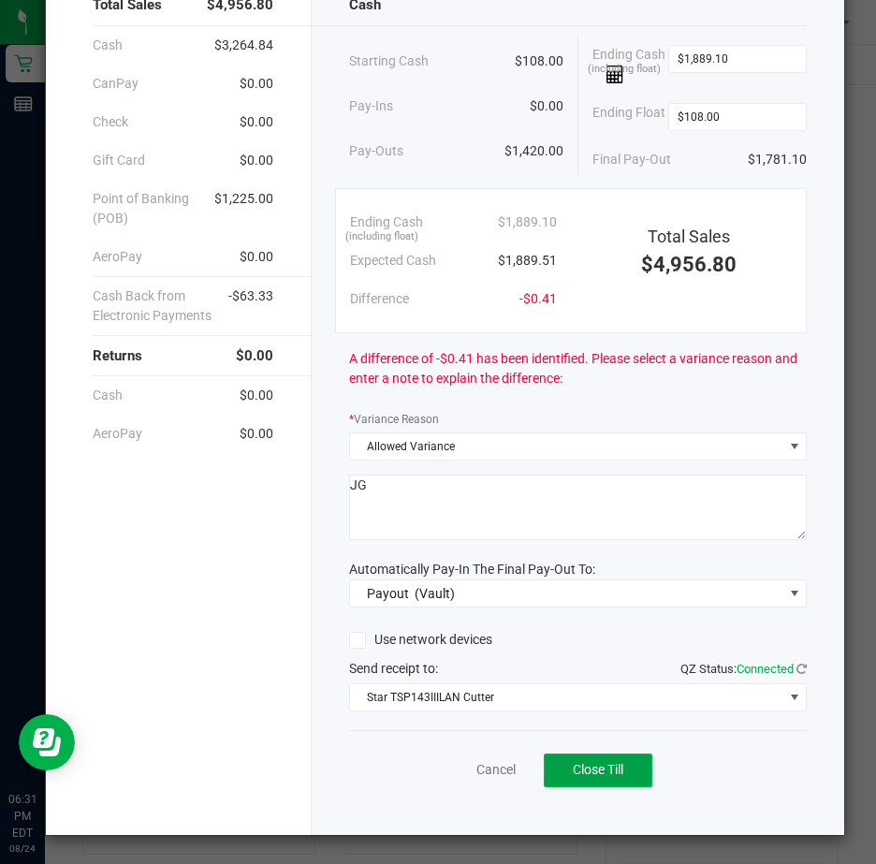
click at [603, 769] on span "Close Till" at bounding box center [598, 769] width 51 height 15
